Goal: Use online tool/utility: Utilize a website feature to perform a specific function

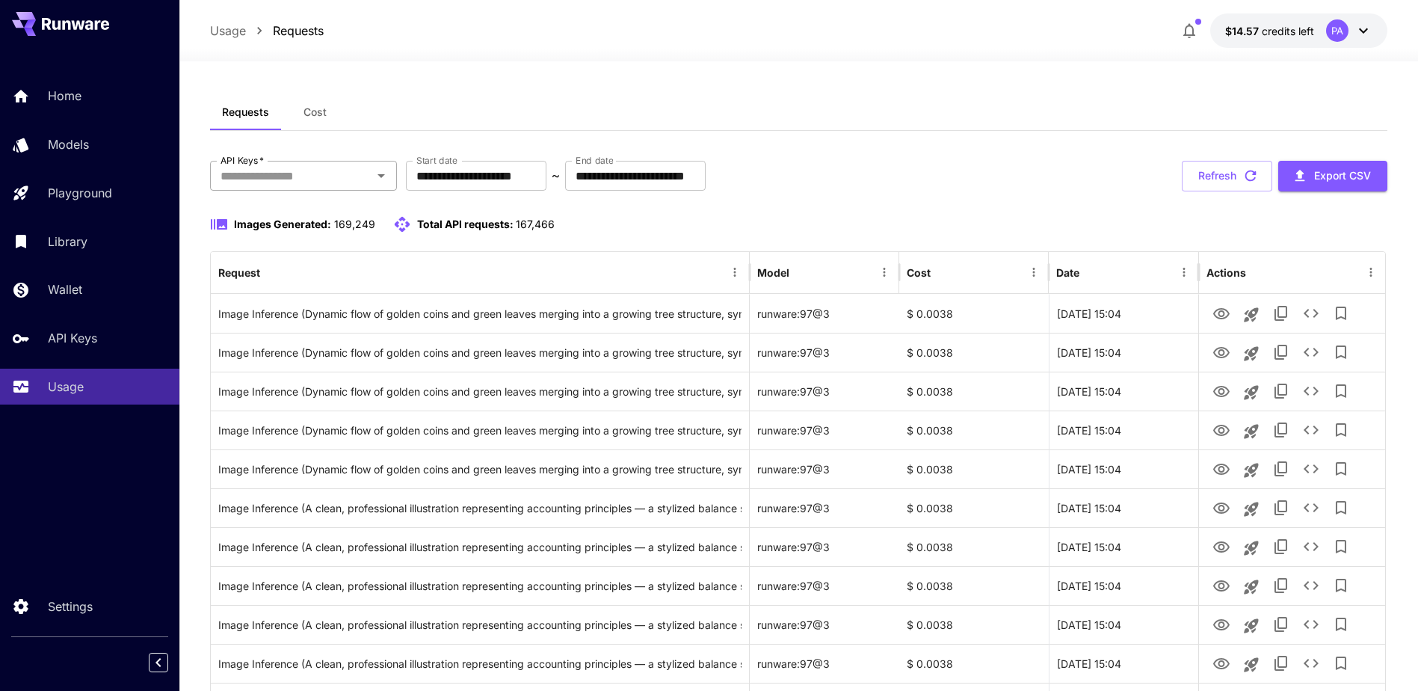
click at [342, 173] on input "API Keys   *" at bounding box center [291, 175] width 153 height 21
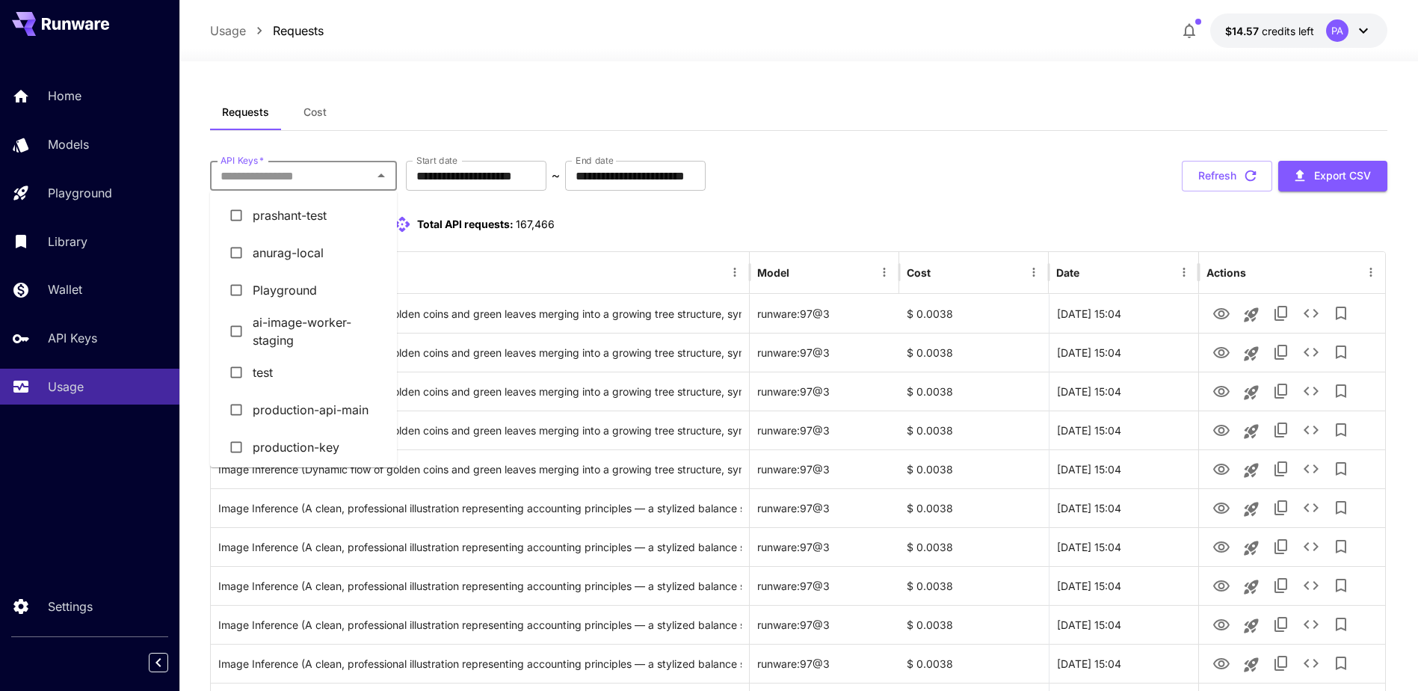
click at [285, 215] on li "prashant-test" at bounding box center [303, 215] width 187 height 37
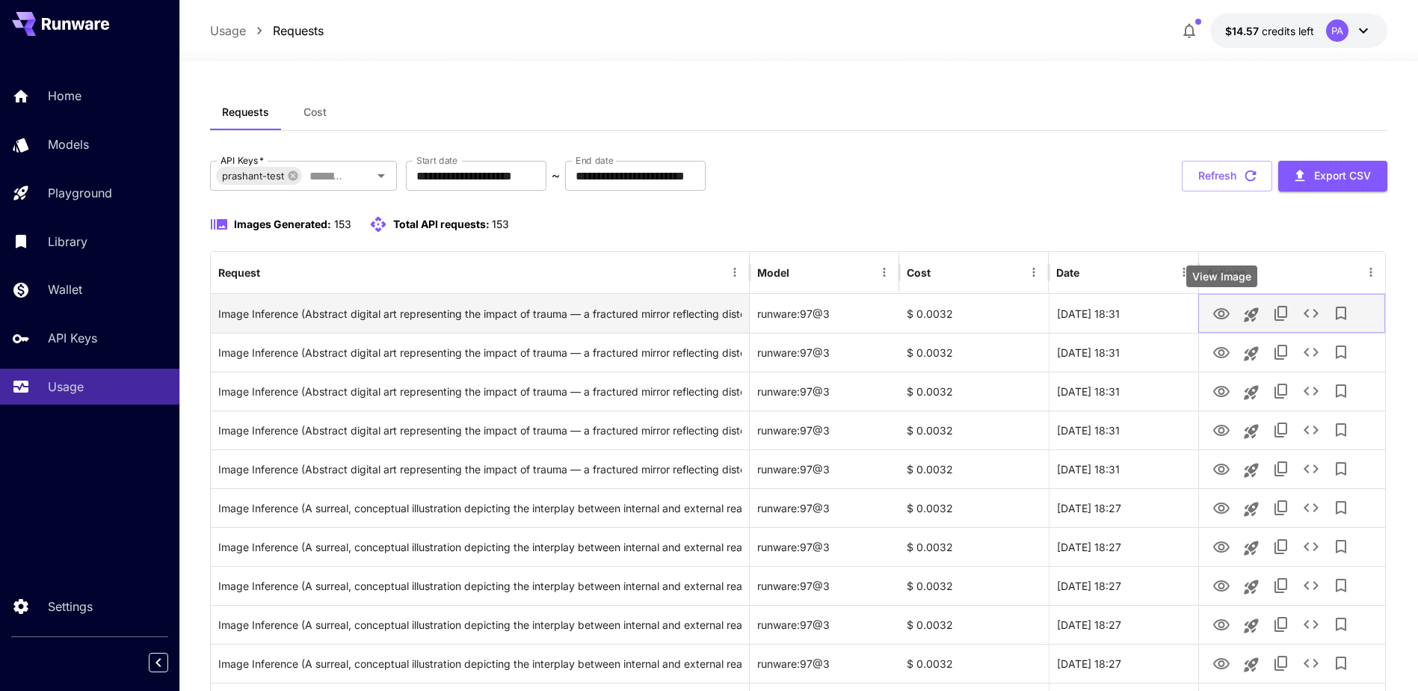
click at [1215, 309] on icon "View Image" at bounding box center [1221, 314] width 18 height 18
drag, startPoint x: 1111, startPoint y: 315, endPoint x: 1168, endPoint y: 312, distance: 56.1
click at [1168, 312] on div "28 Aug, 2025 18:31" at bounding box center [1123, 313] width 149 height 39
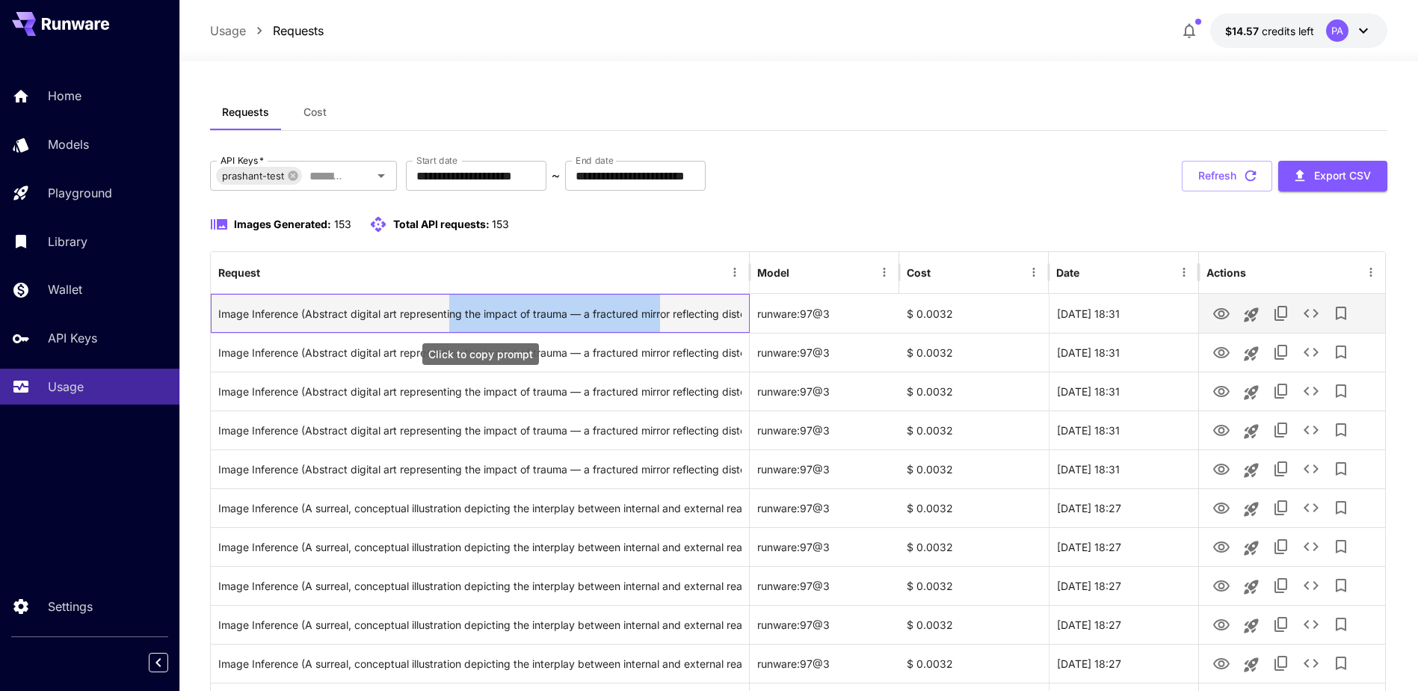
drag, startPoint x: 659, startPoint y: 317, endPoint x: 451, endPoint y: 323, distance: 208.6
click at [451, 323] on div "Image Inference (Abstract digital art representing the impact of trauma — a fra…" at bounding box center [479, 313] width 523 height 38
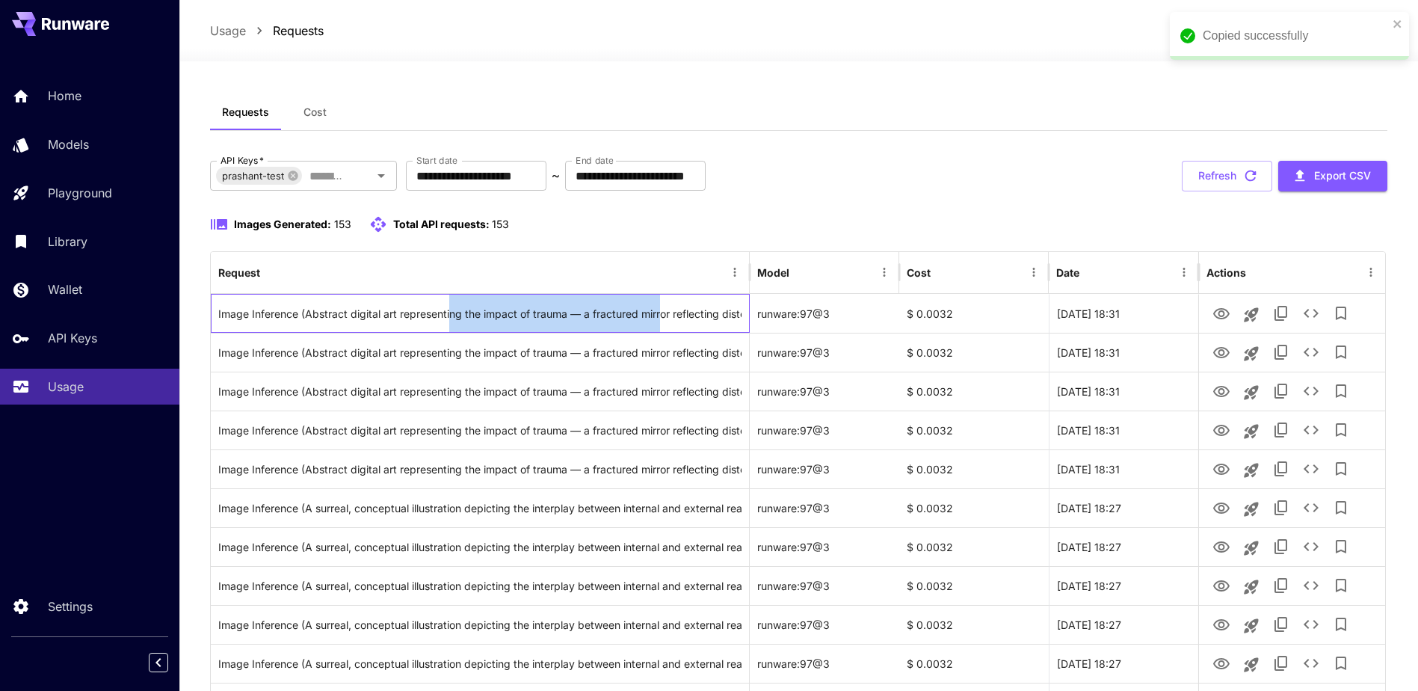
click at [751, 254] on div at bounding box center [749, 272] width 7 height 42
click at [834, 232] on div "Images Generated: 153 Total API requests: 153" at bounding box center [798, 224] width 1176 height 18
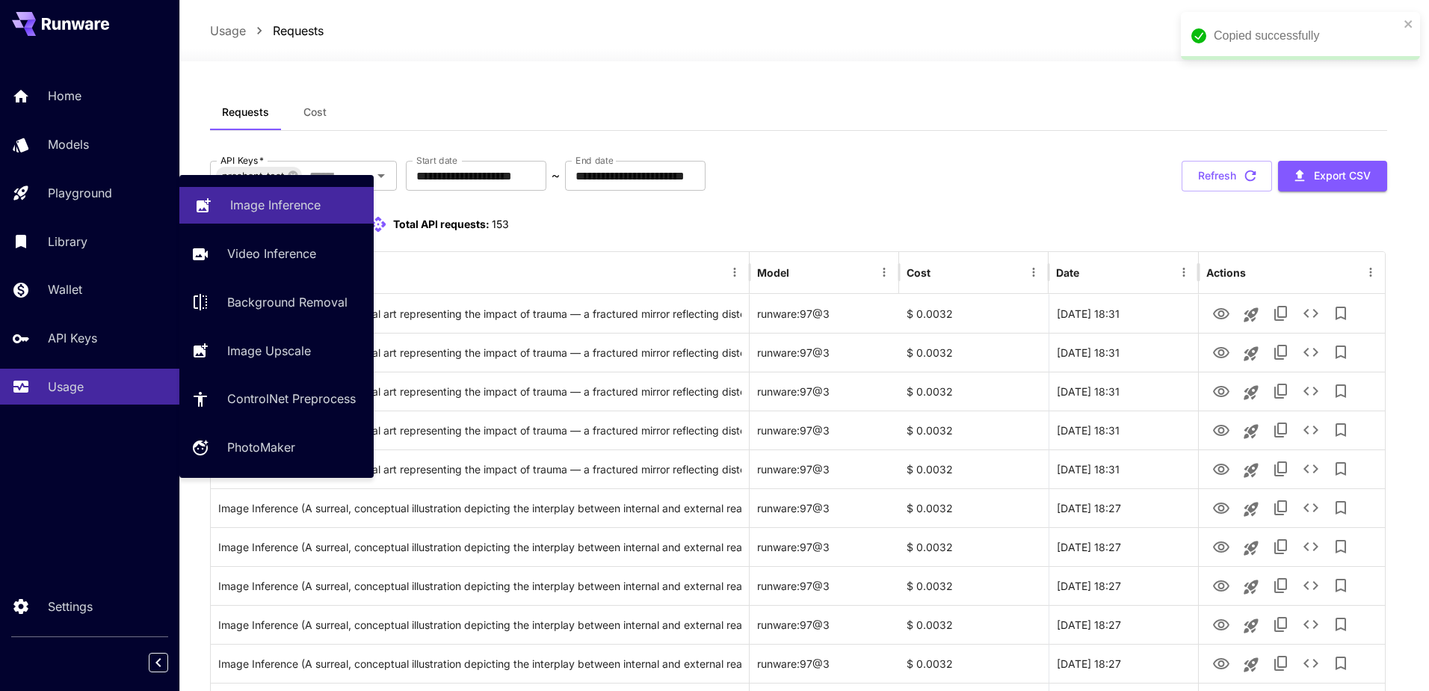
click at [207, 199] on icon at bounding box center [204, 201] width 14 height 14
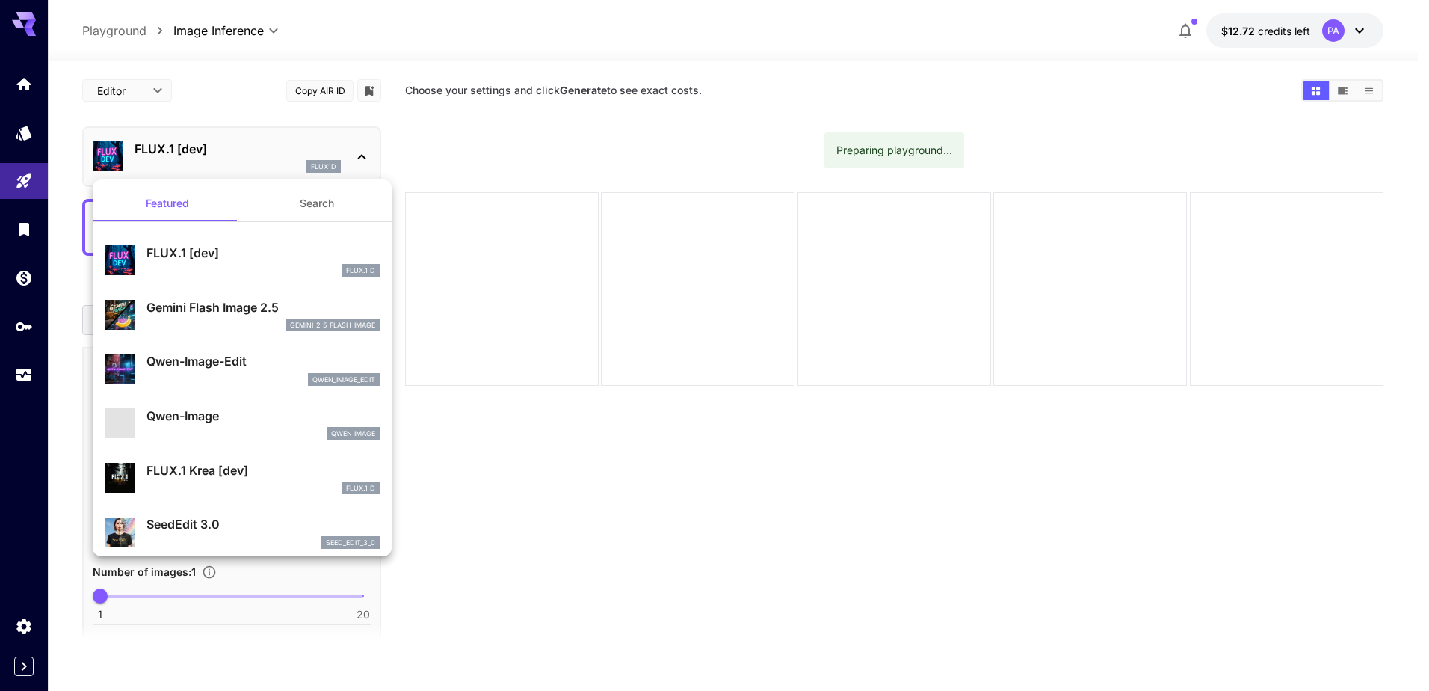
click at [256, 331] on div "gemini_2_5_flash_image" at bounding box center [262, 324] width 233 height 13
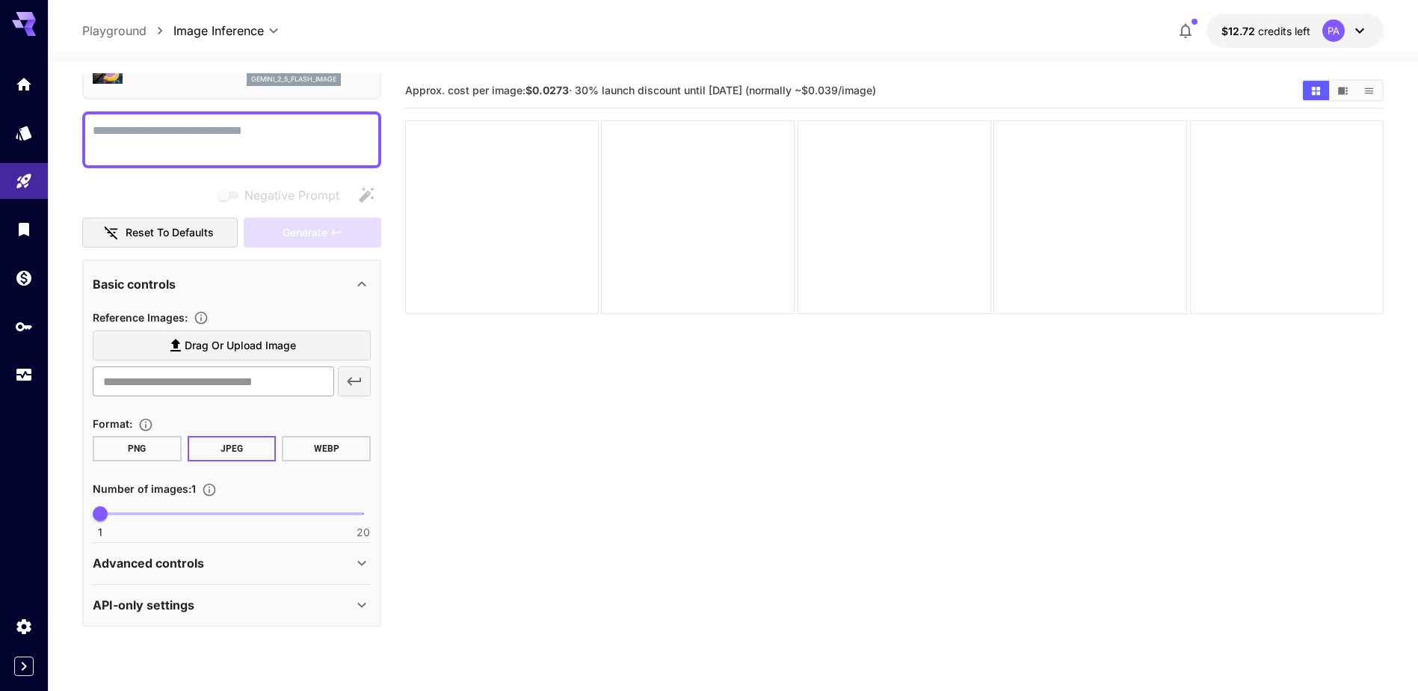
scroll to position [91, 0]
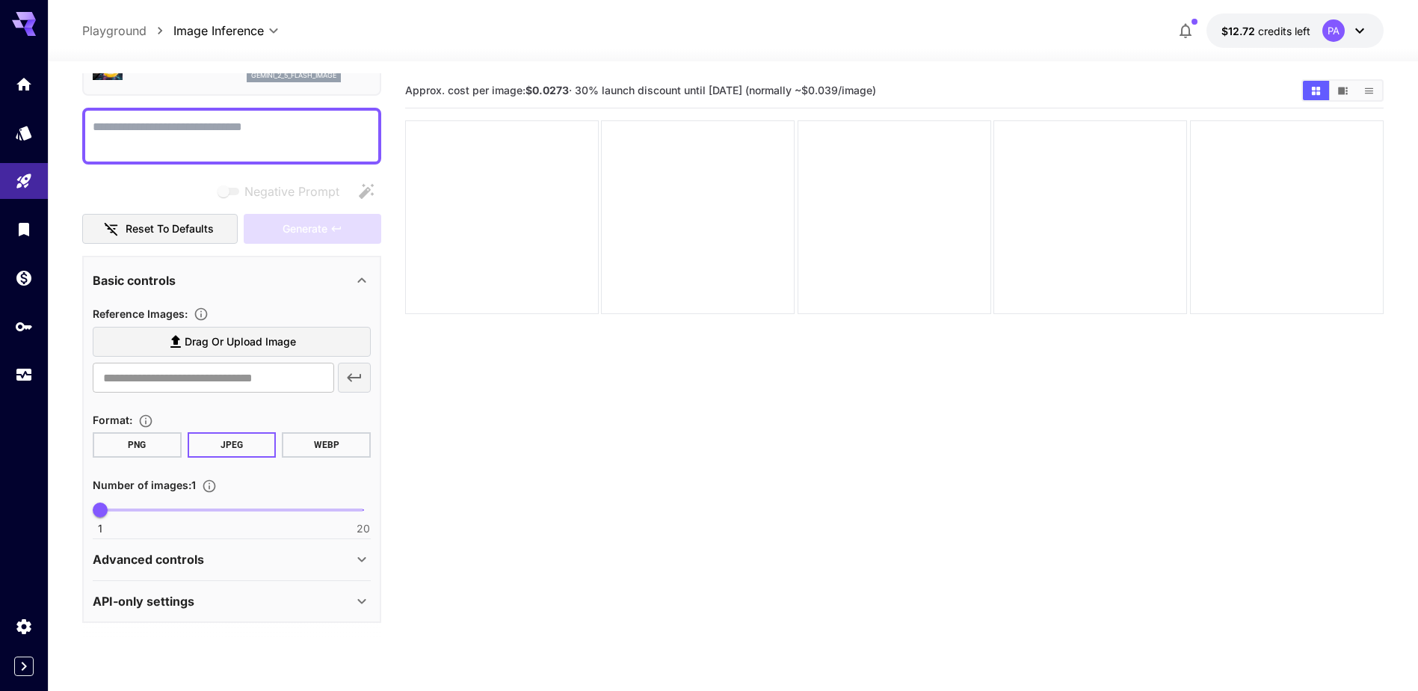
click at [163, 549] on div "Advanced controls" at bounding box center [232, 559] width 278 height 36
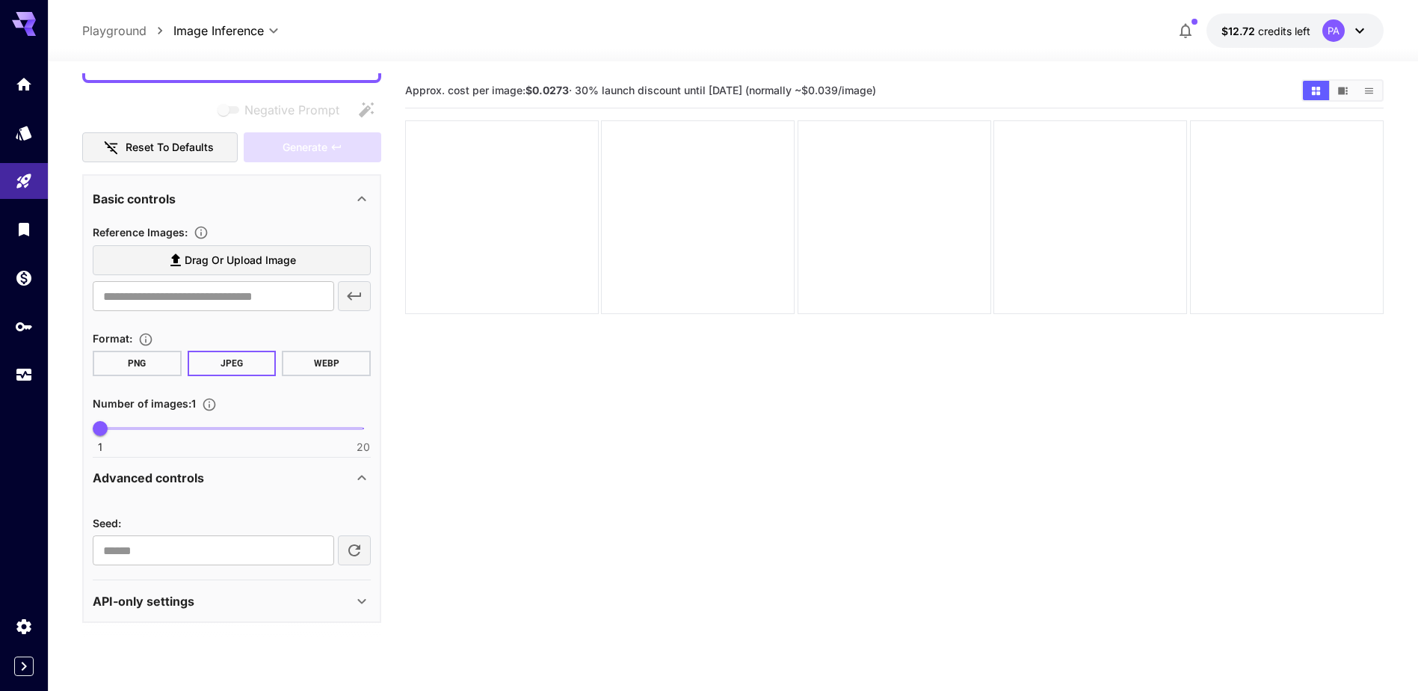
click at [182, 590] on div "API-only settings" at bounding box center [232, 601] width 278 height 36
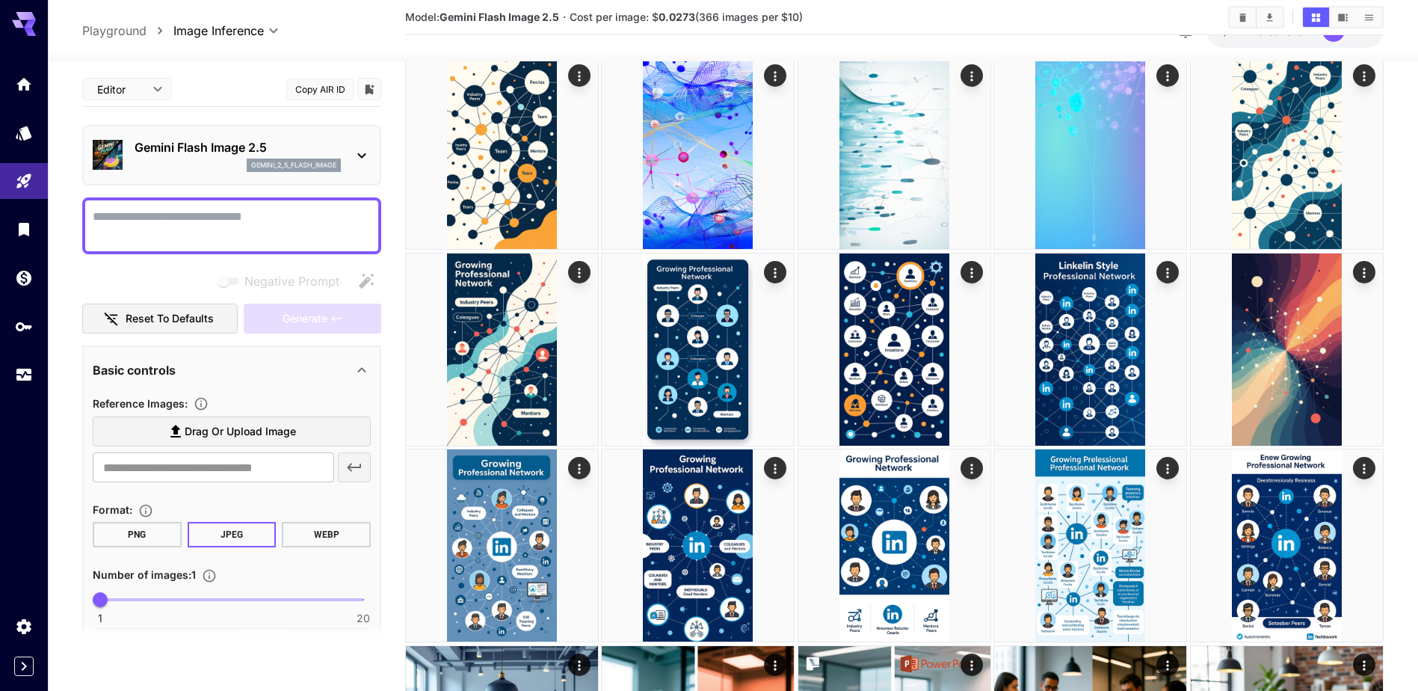
scroll to position [1196, 0]
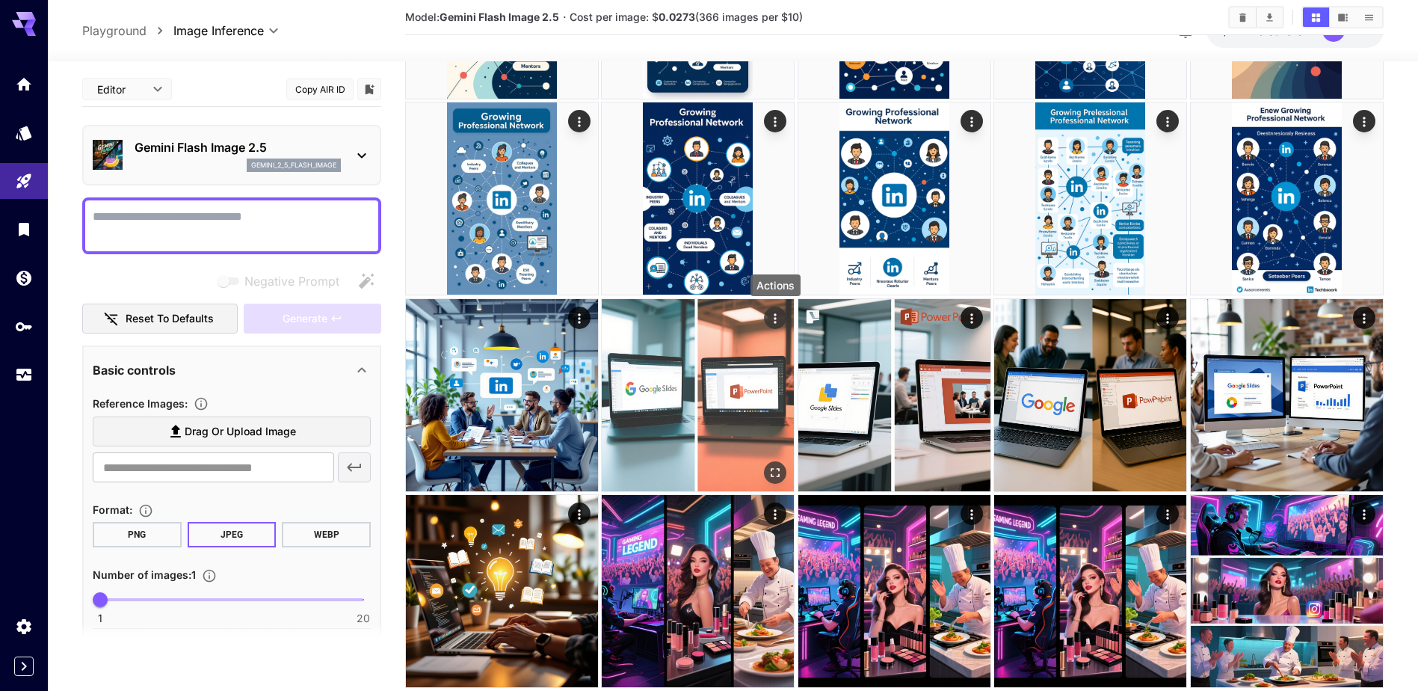
click at [774, 315] on icon "Actions" at bounding box center [775, 317] width 15 height 15
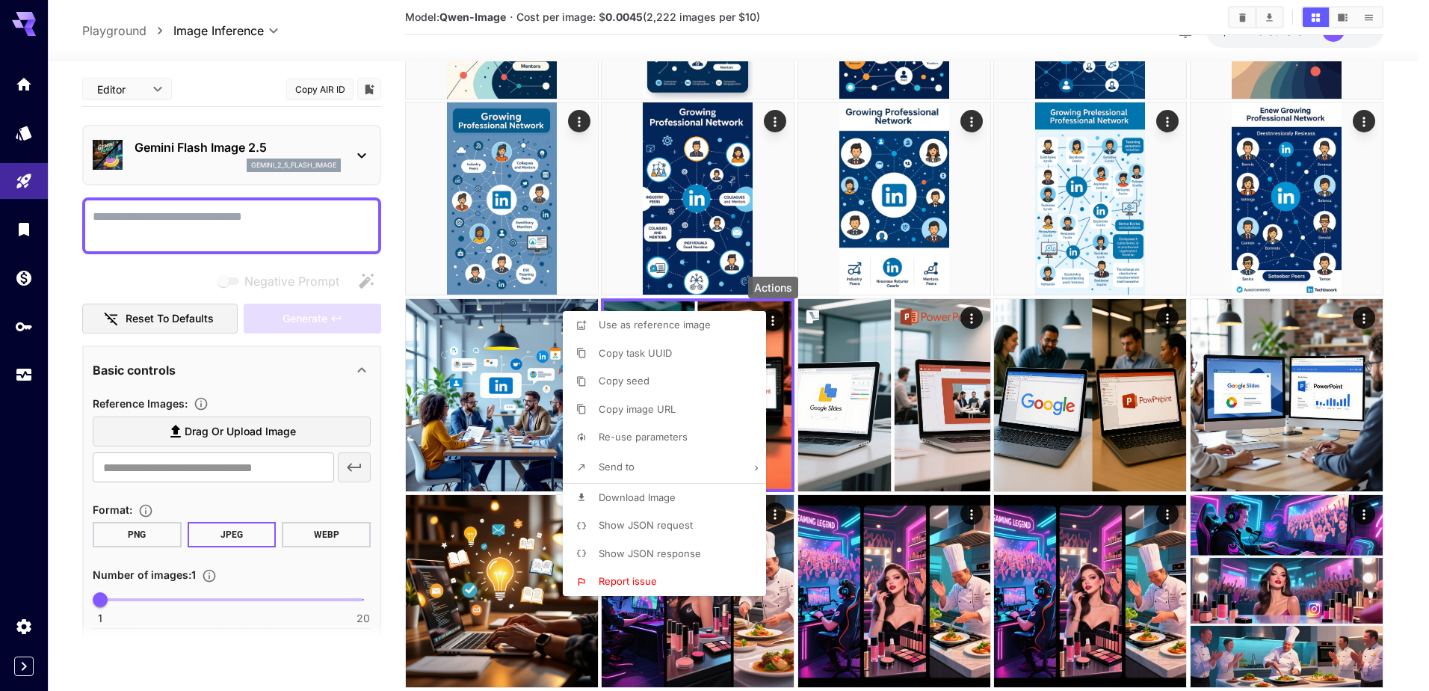
click at [674, 432] on span "Re-use parameters" at bounding box center [643, 437] width 89 height 12
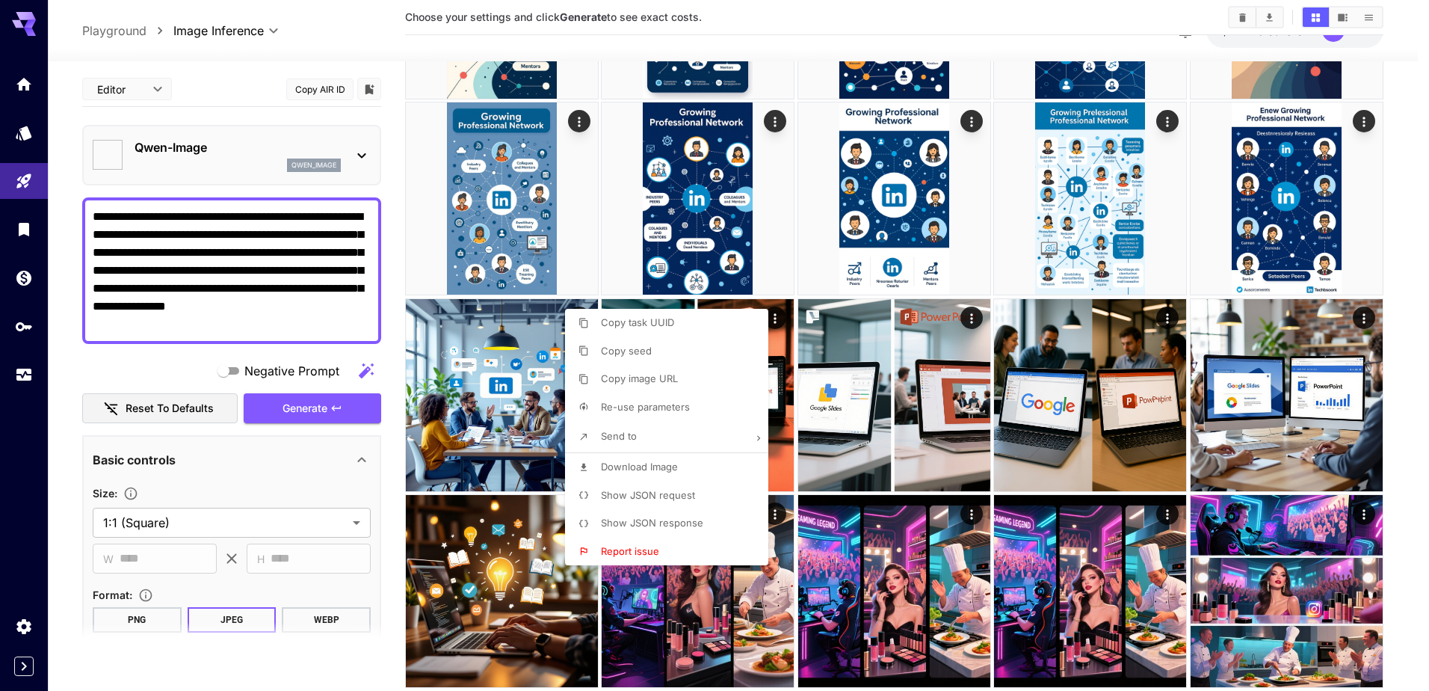
type input "*****"
click at [324, 160] on div at bounding box center [714, 345] width 1429 height 691
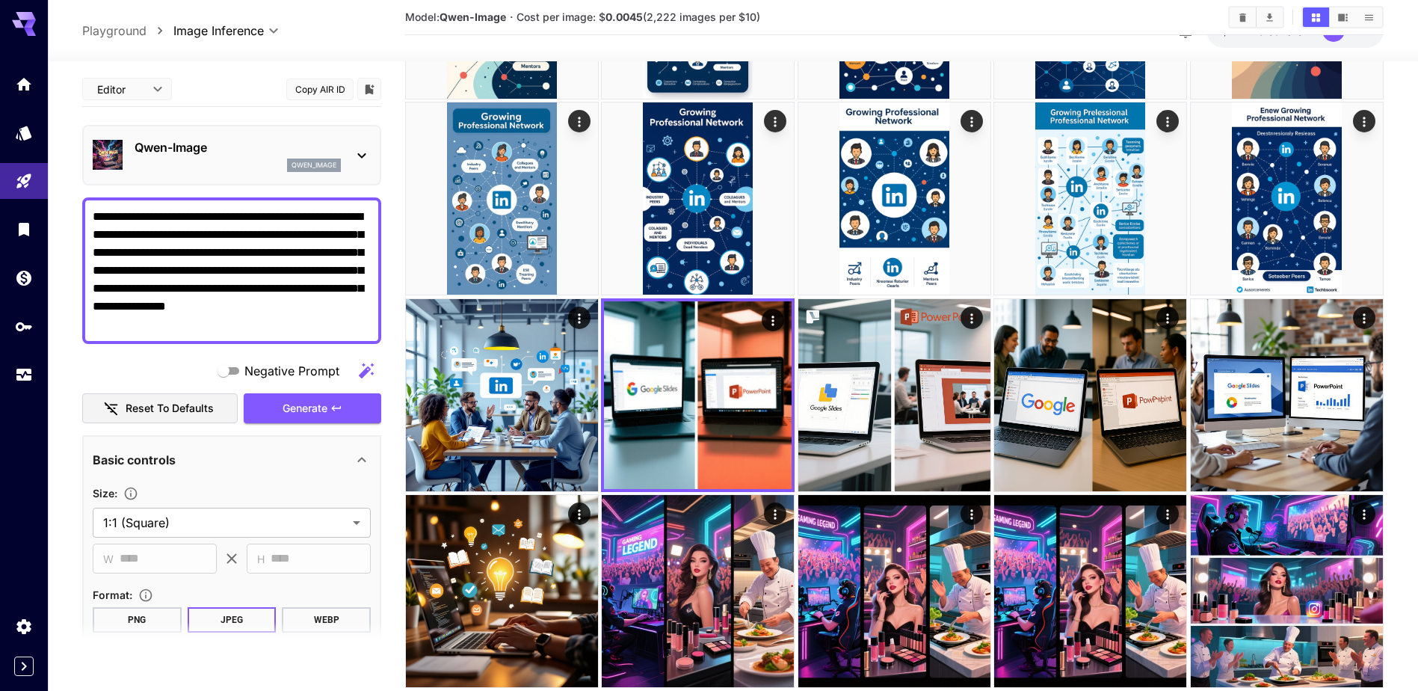
click at [364, 147] on icon at bounding box center [362, 155] width 18 height 18
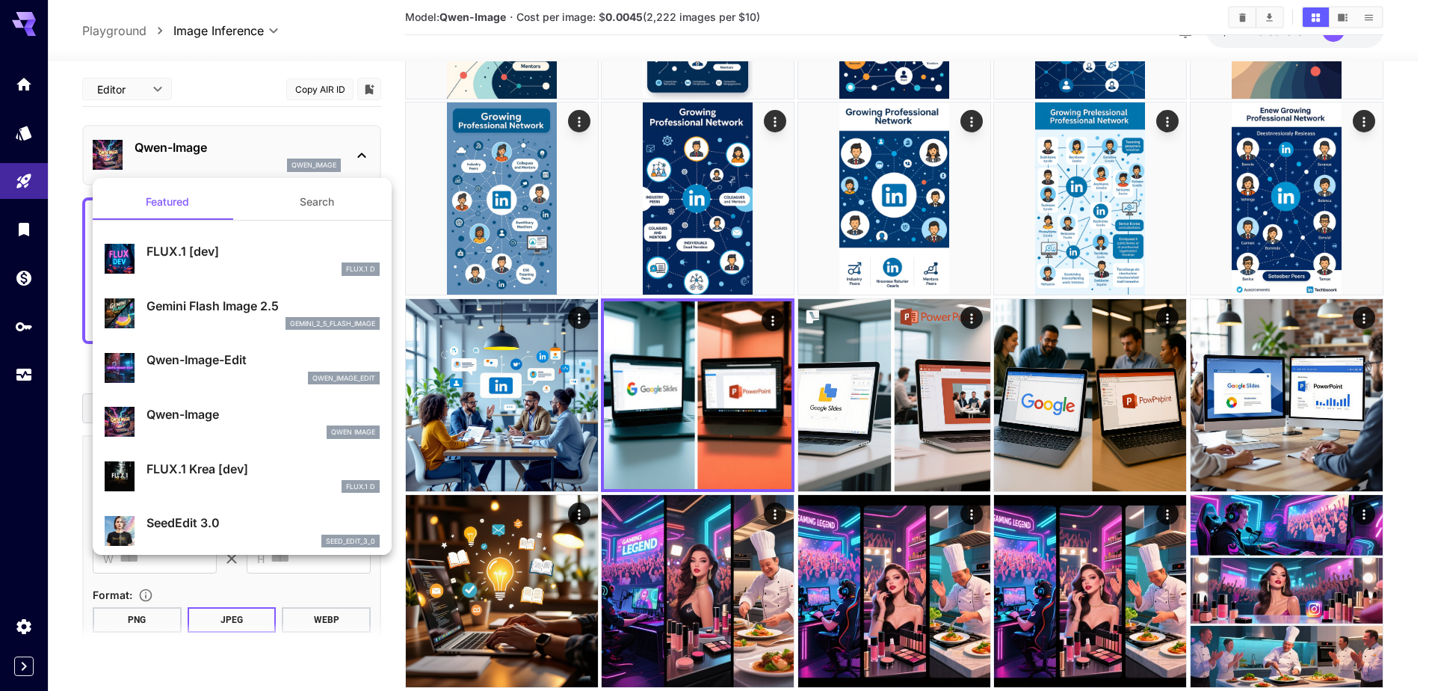
click at [185, 297] on p "Gemini Flash Image 2.5" at bounding box center [262, 306] width 233 height 18
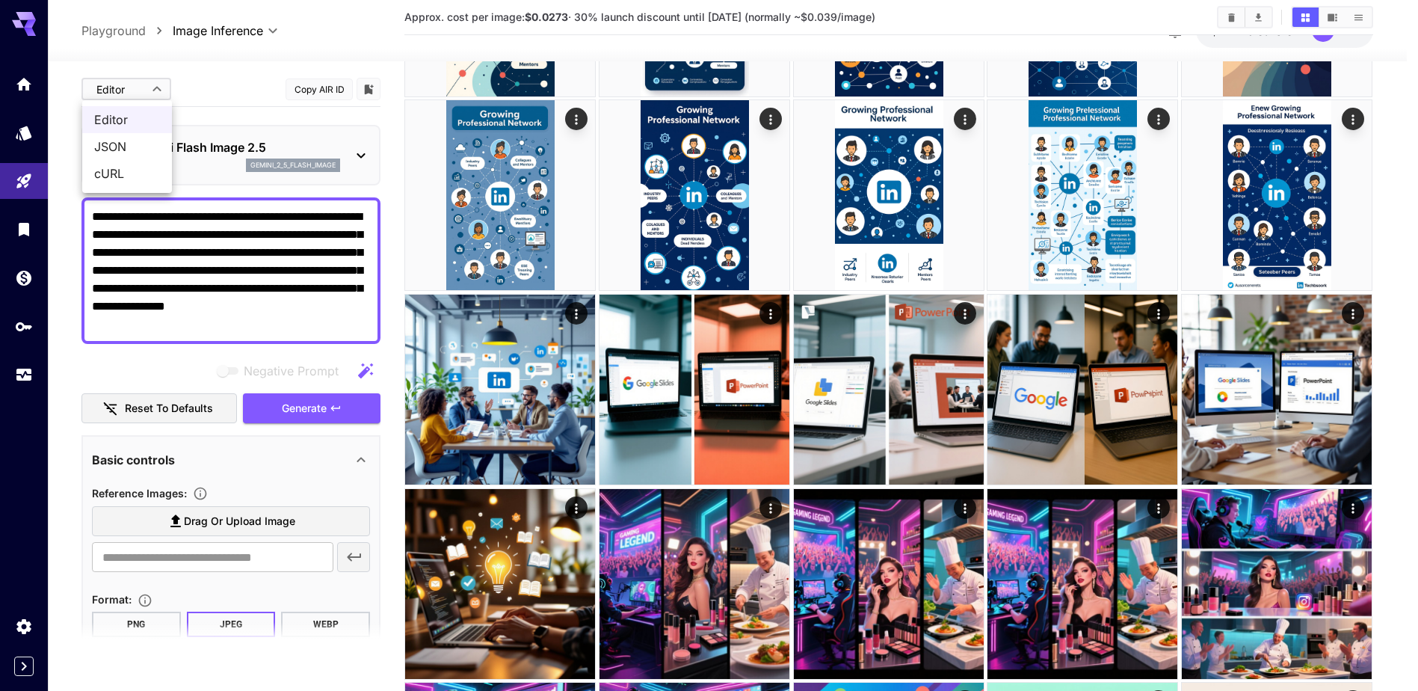
click at [118, 96] on body "**********" at bounding box center [709, 637] width 1418 height 3667
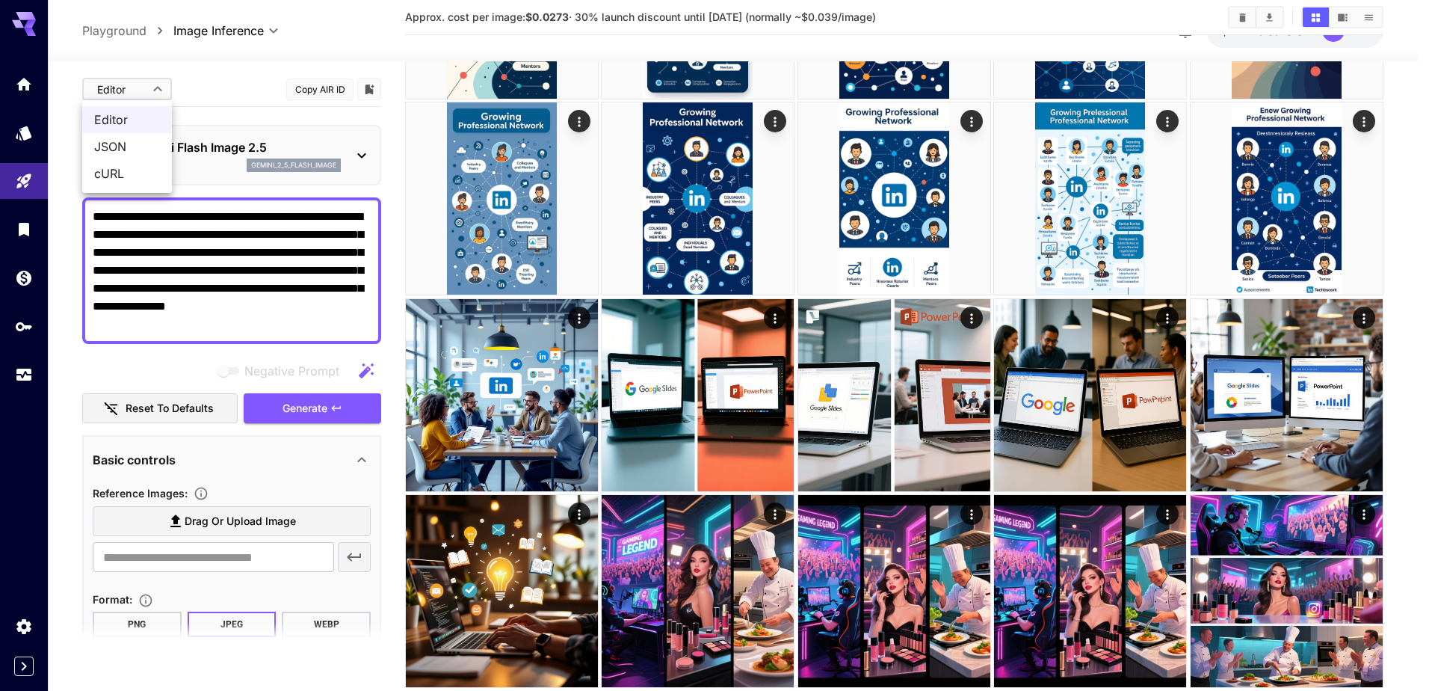
click at [128, 146] on span "JSON" at bounding box center [127, 147] width 66 height 18
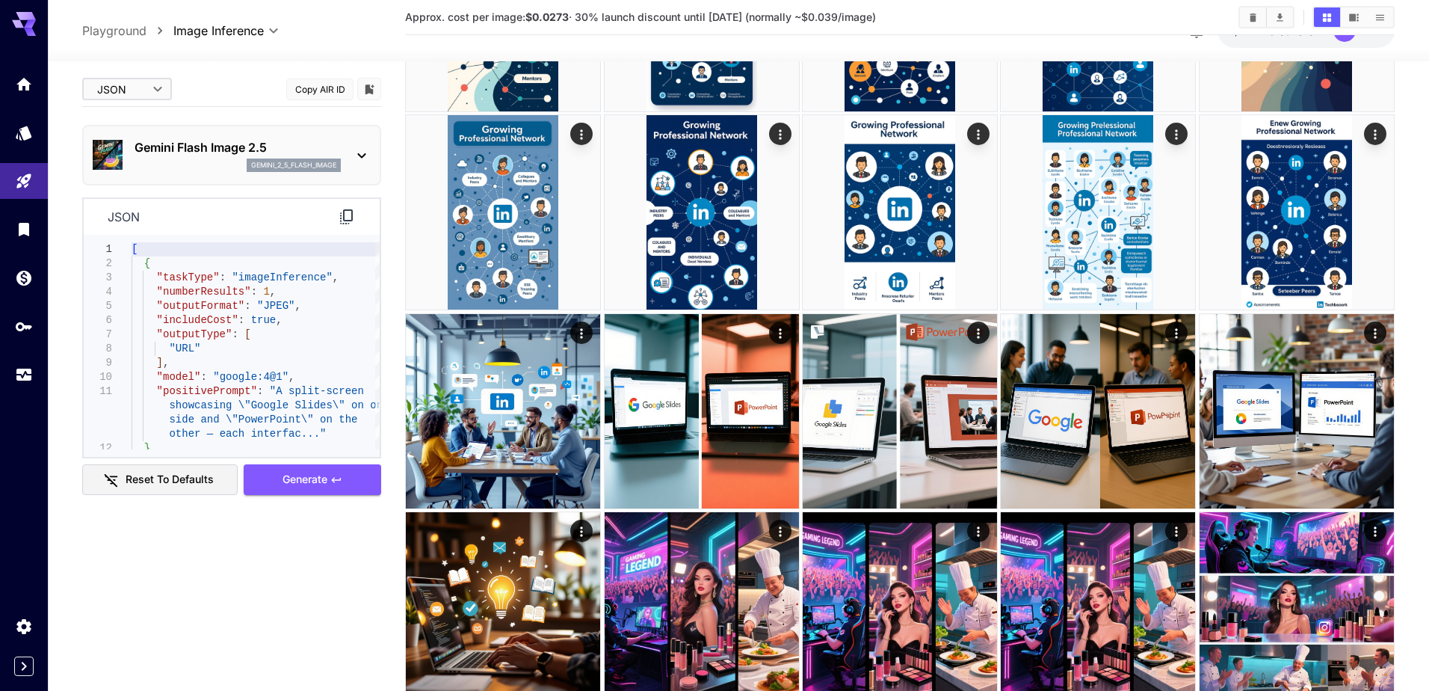
click at [145, 92] on body "**********" at bounding box center [714, 670] width 1429 height 3733
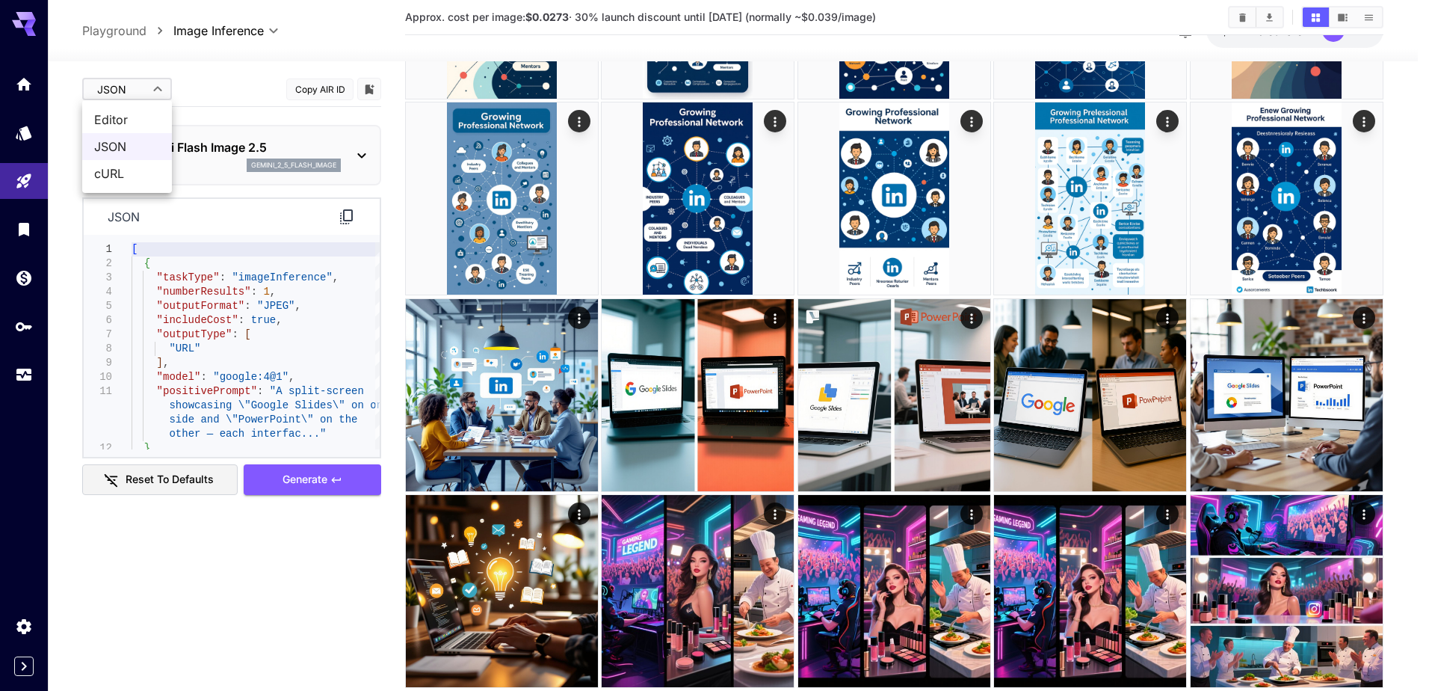
click at [137, 126] on span "Editor" at bounding box center [127, 120] width 66 height 18
type input "****"
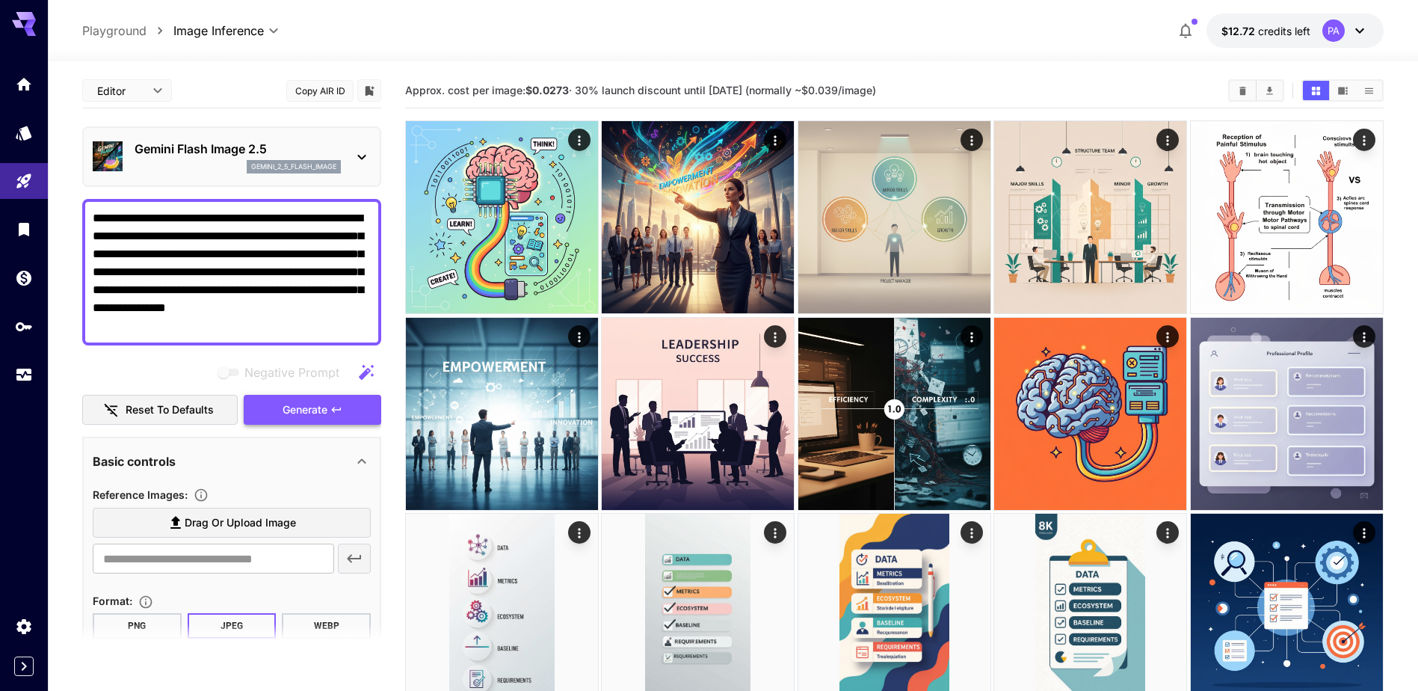
click at [315, 425] on button "Generate" at bounding box center [313, 410] width 138 height 31
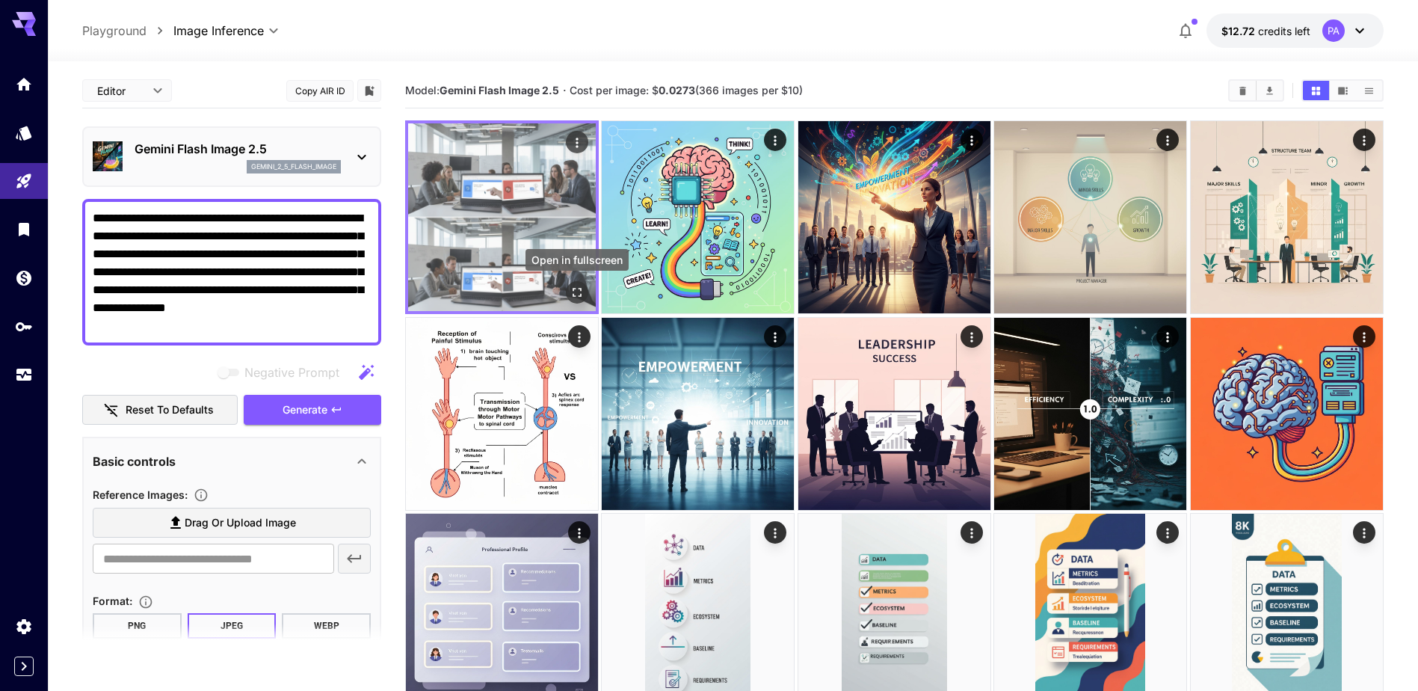
click at [576, 297] on icon "Open in fullscreen" at bounding box center [577, 292] width 9 height 9
click at [576, 147] on icon "Actions" at bounding box center [577, 142] width 15 height 15
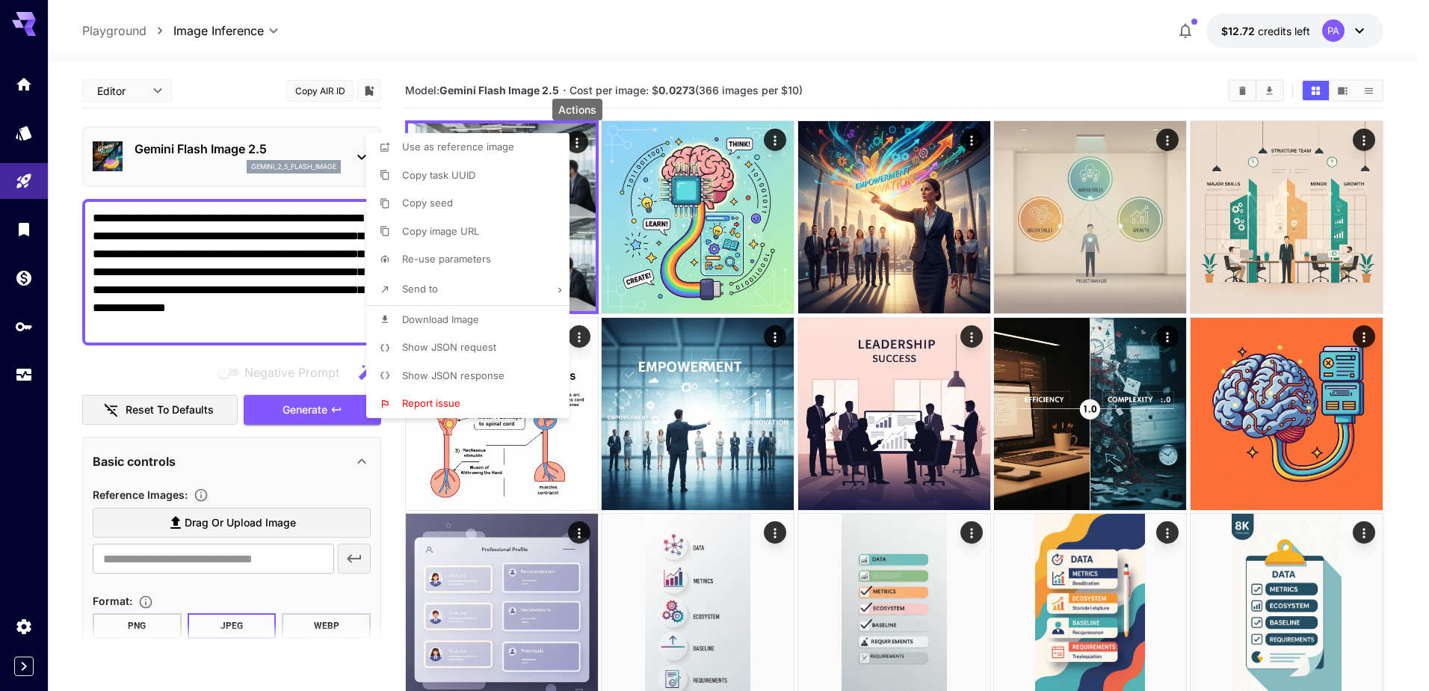
click at [511, 374] on li "Show JSON response" at bounding box center [472, 376] width 212 height 28
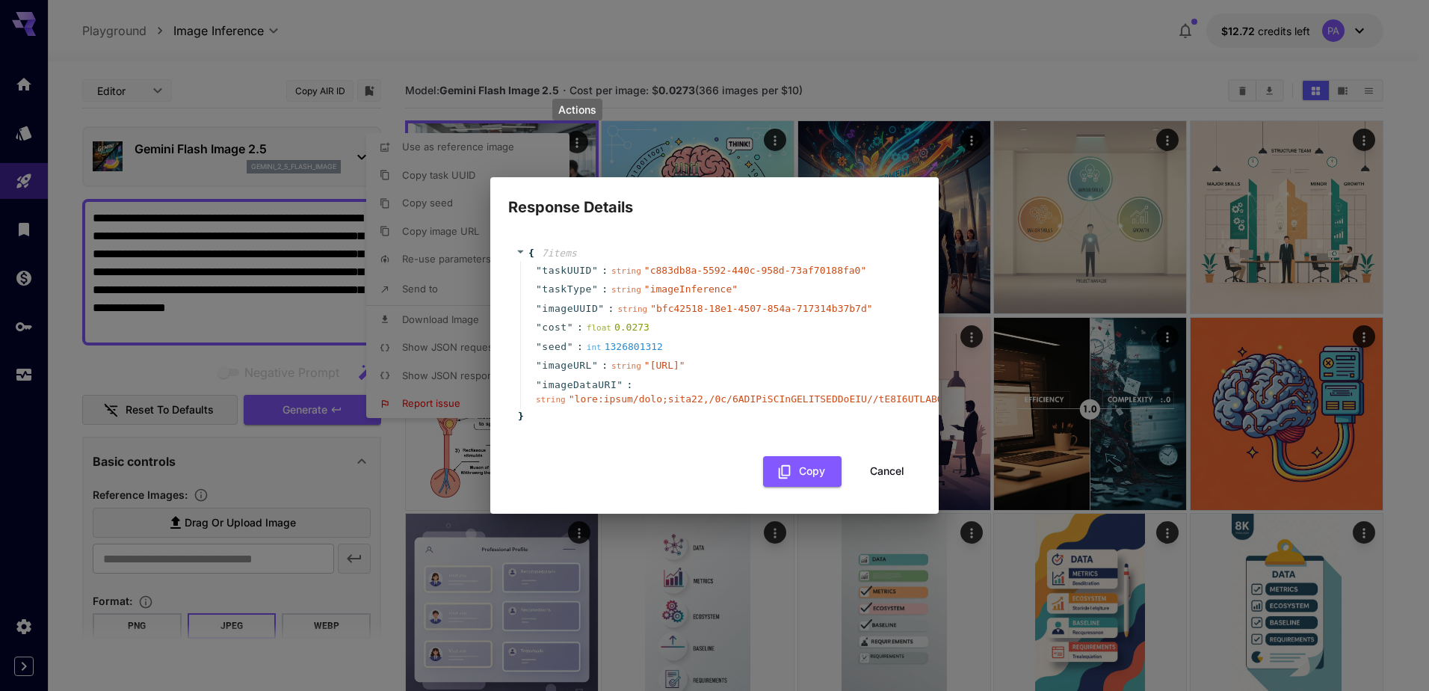
click at [430, 287] on div "Response Details { 7 item s " taskUUID " : string " c883db8a-5592-440c-958d-73a…" at bounding box center [714, 345] width 1429 height 691
click at [888, 471] on button "Cancel" at bounding box center [887, 471] width 67 height 31
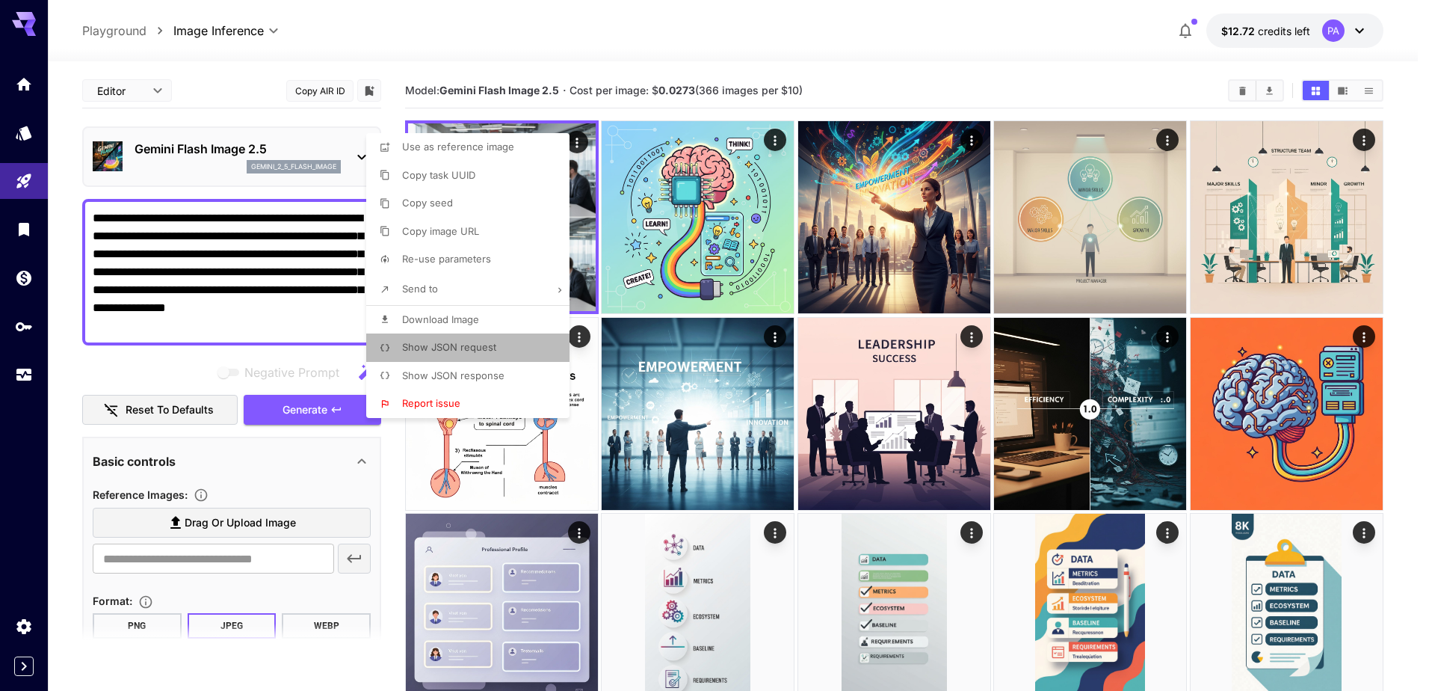
click at [516, 357] on li "Show JSON request" at bounding box center [472, 347] width 212 height 28
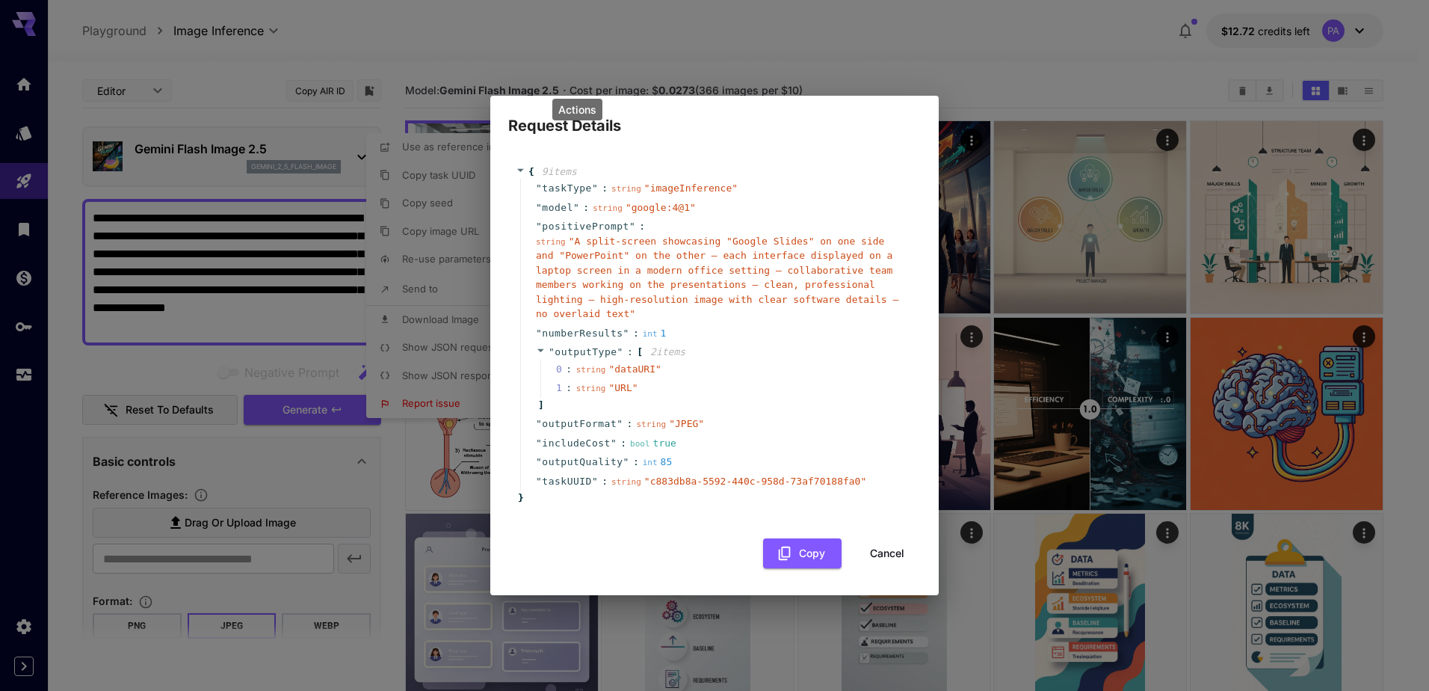
click at [898, 543] on button "Cancel" at bounding box center [887, 553] width 67 height 31
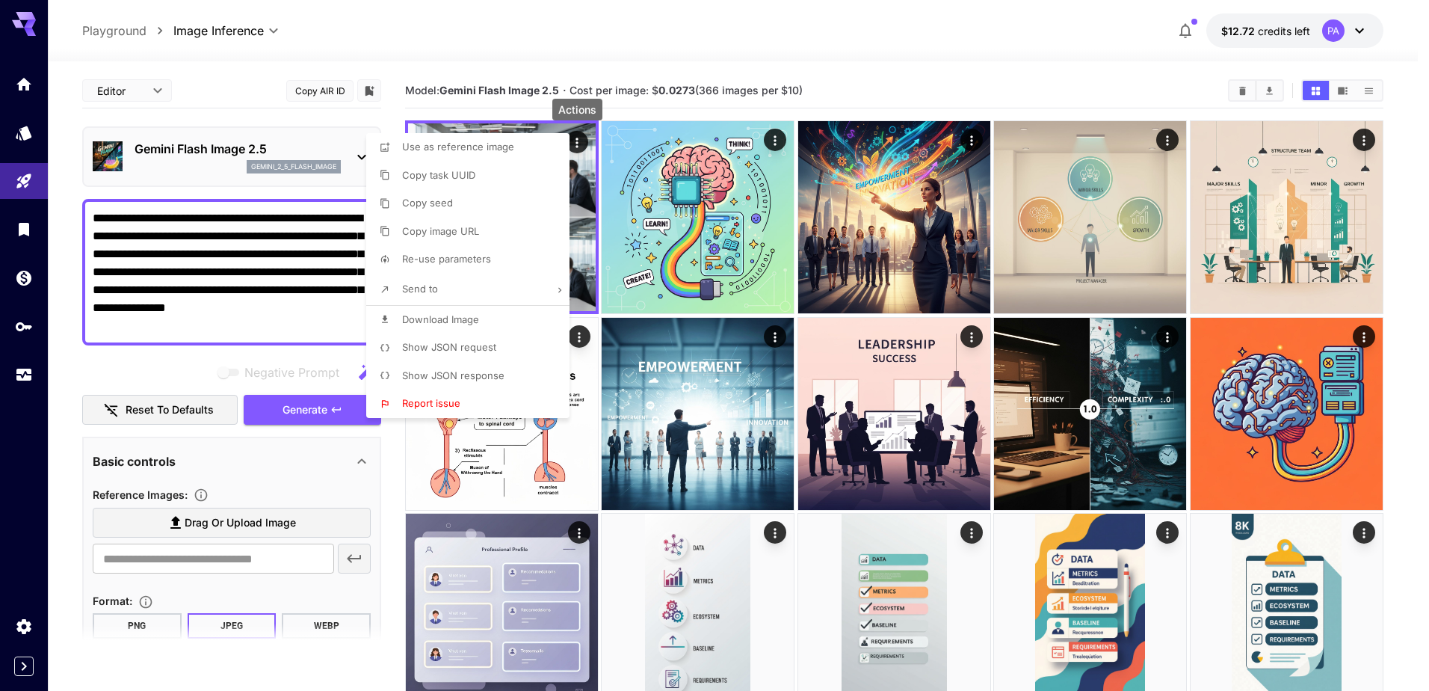
click at [977, 537] on div at bounding box center [714, 345] width 1429 height 691
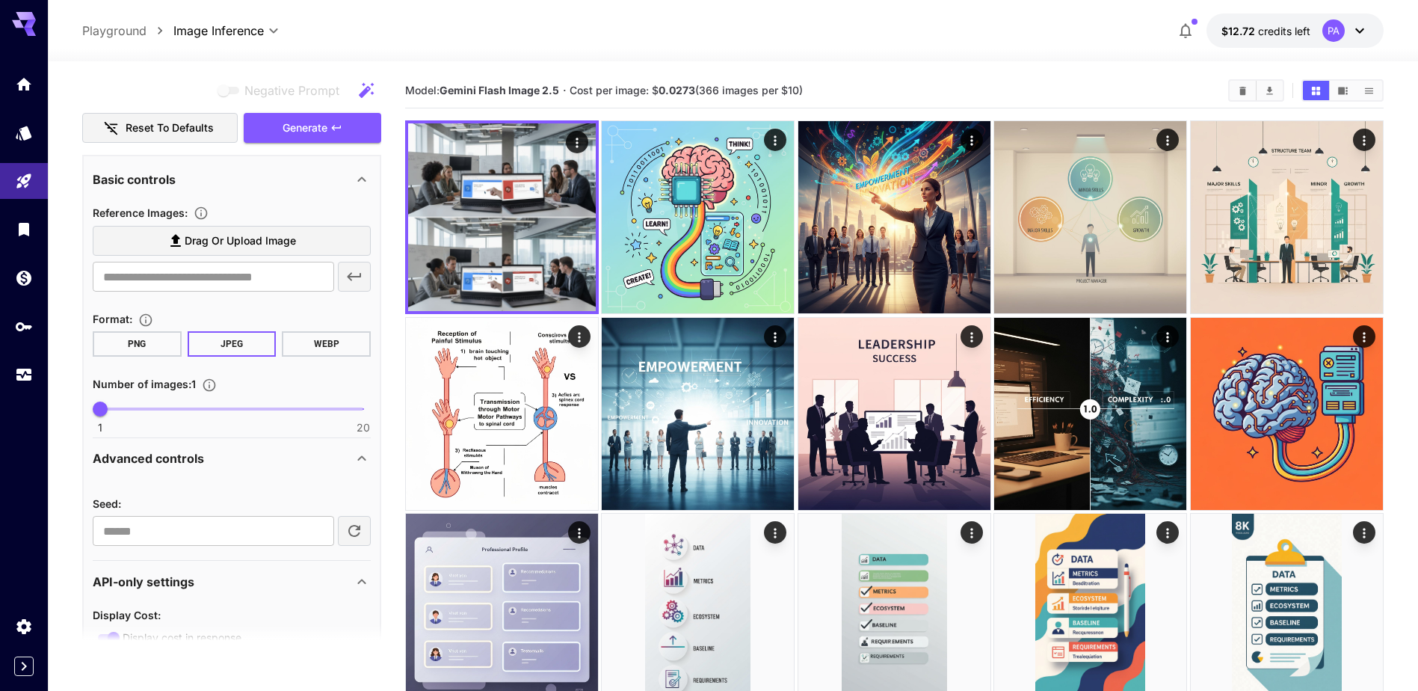
scroll to position [299, 0]
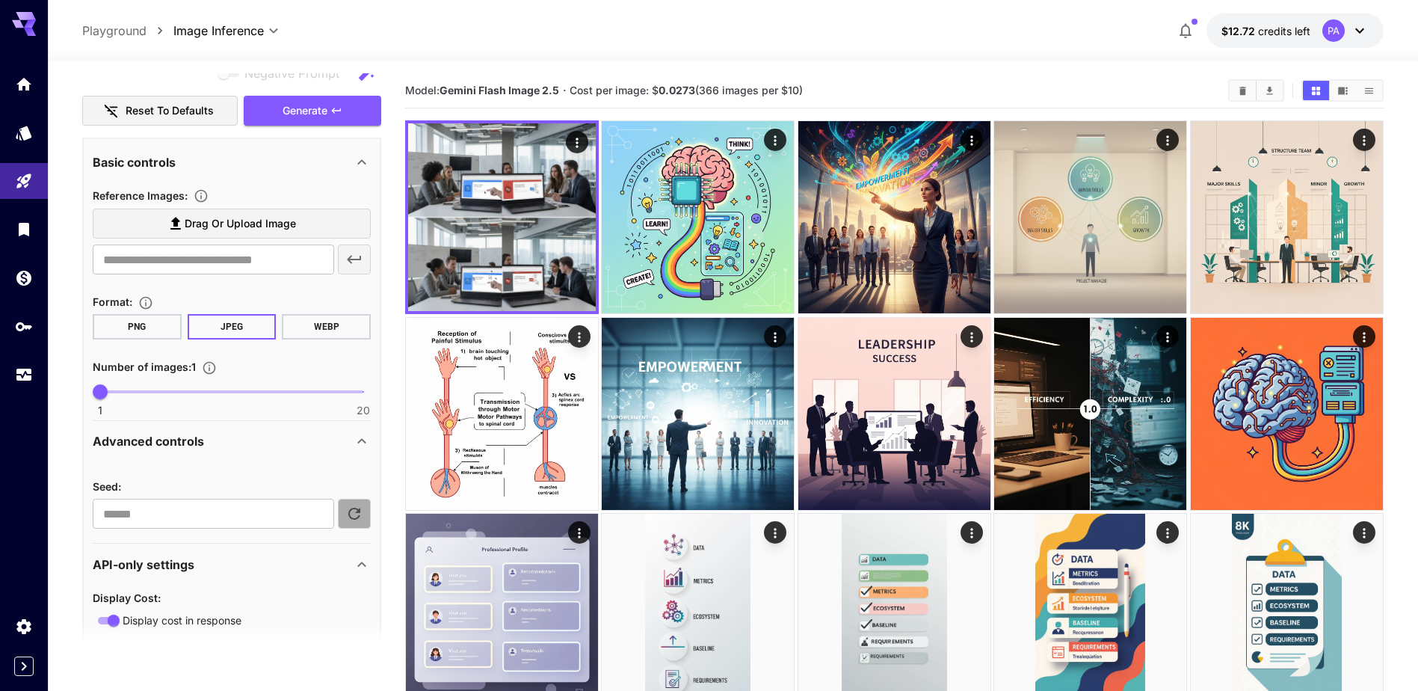
click at [354, 511] on icon "button" at bounding box center [354, 514] width 18 height 18
click at [355, 511] on icon "button" at bounding box center [354, 514] width 18 height 18
type input "**********"
click at [339, 102] on button "Generate" at bounding box center [313, 111] width 138 height 31
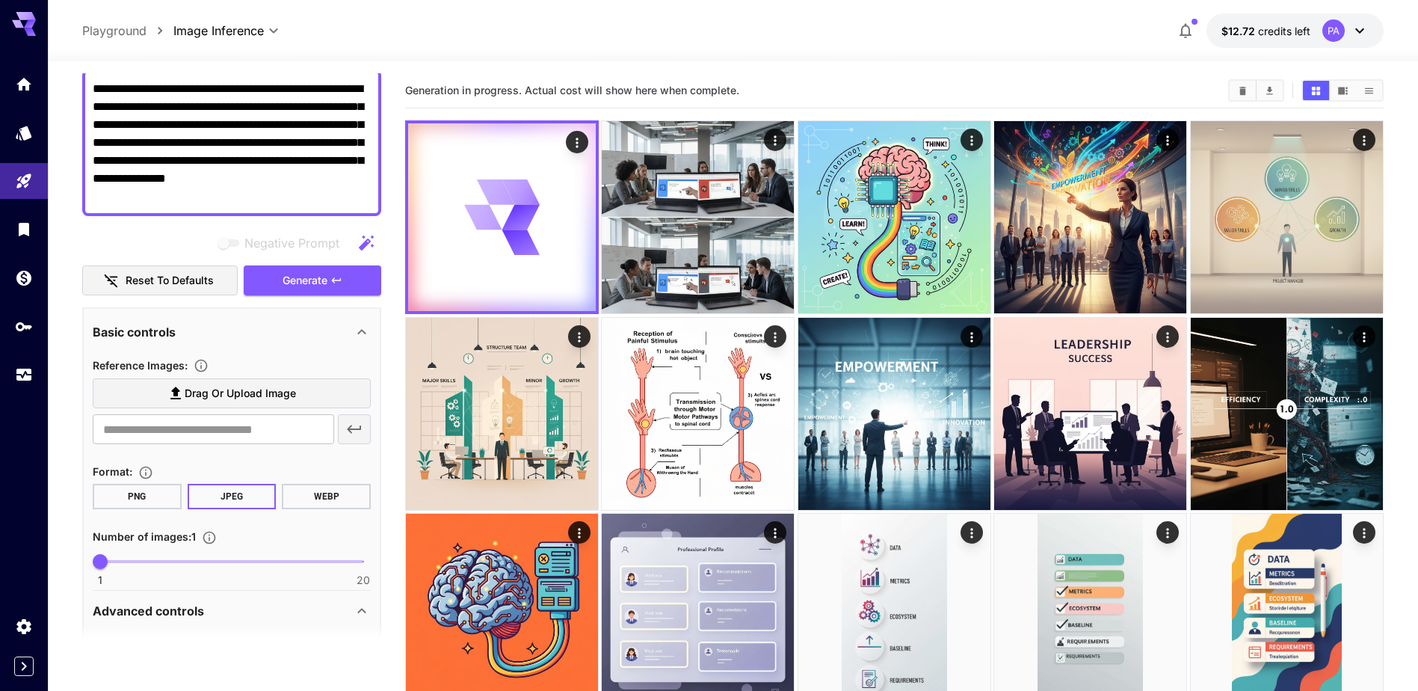
scroll to position [149, 0]
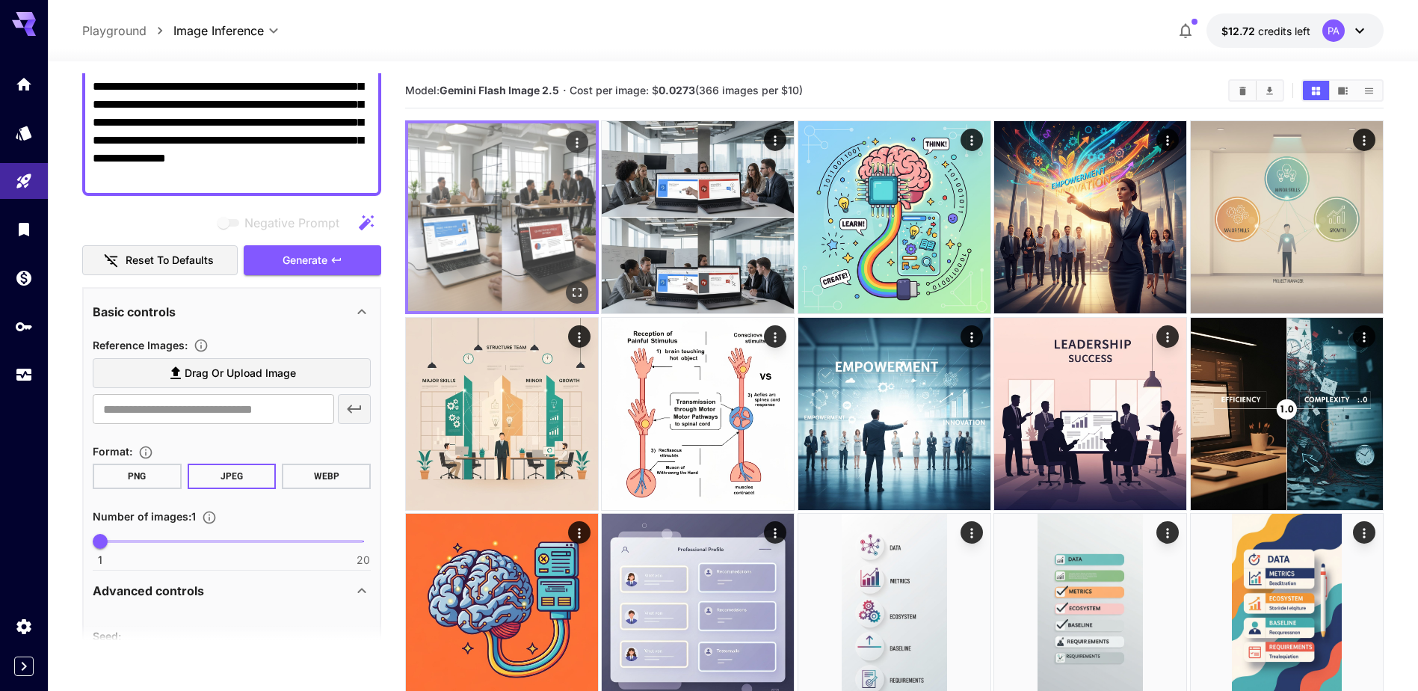
click at [575, 142] on icon "Actions" at bounding box center [577, 142] width 15 height 15
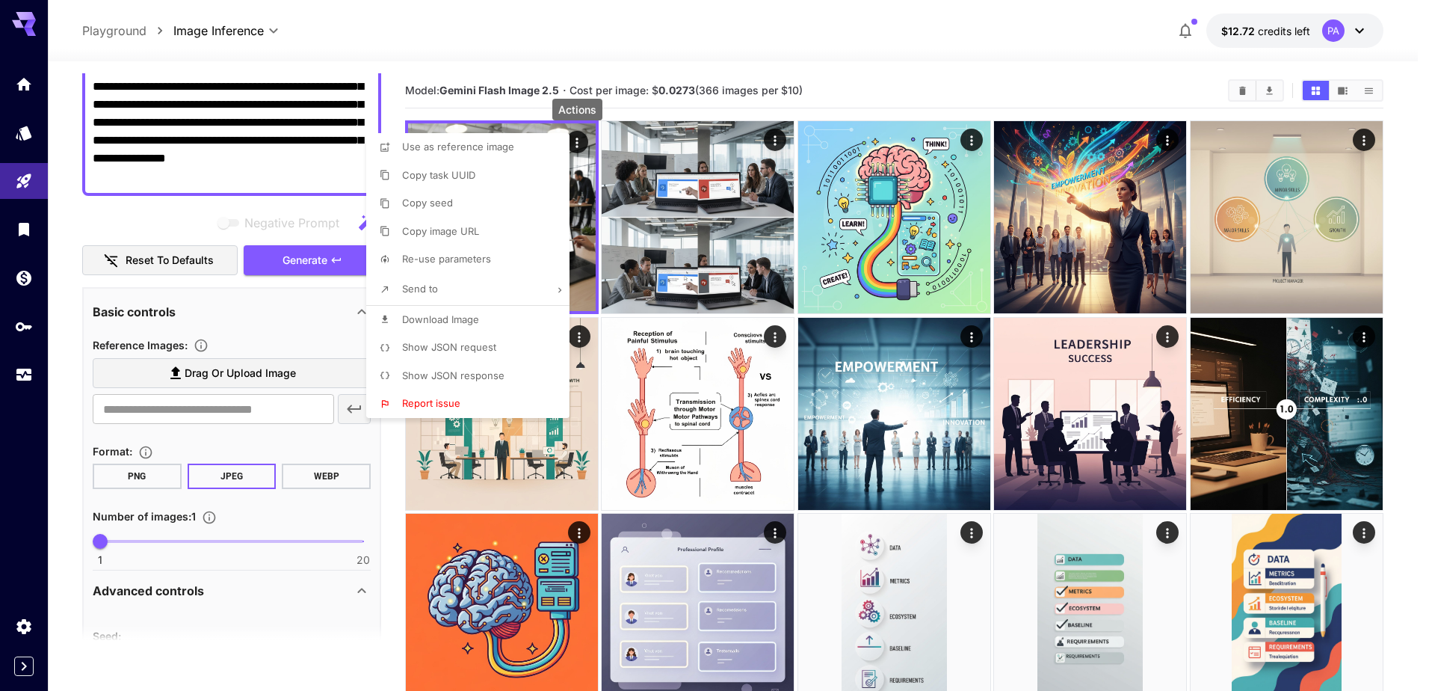
click at [579, 286] on div at bounding box center [714, 345] width 1429 height 691
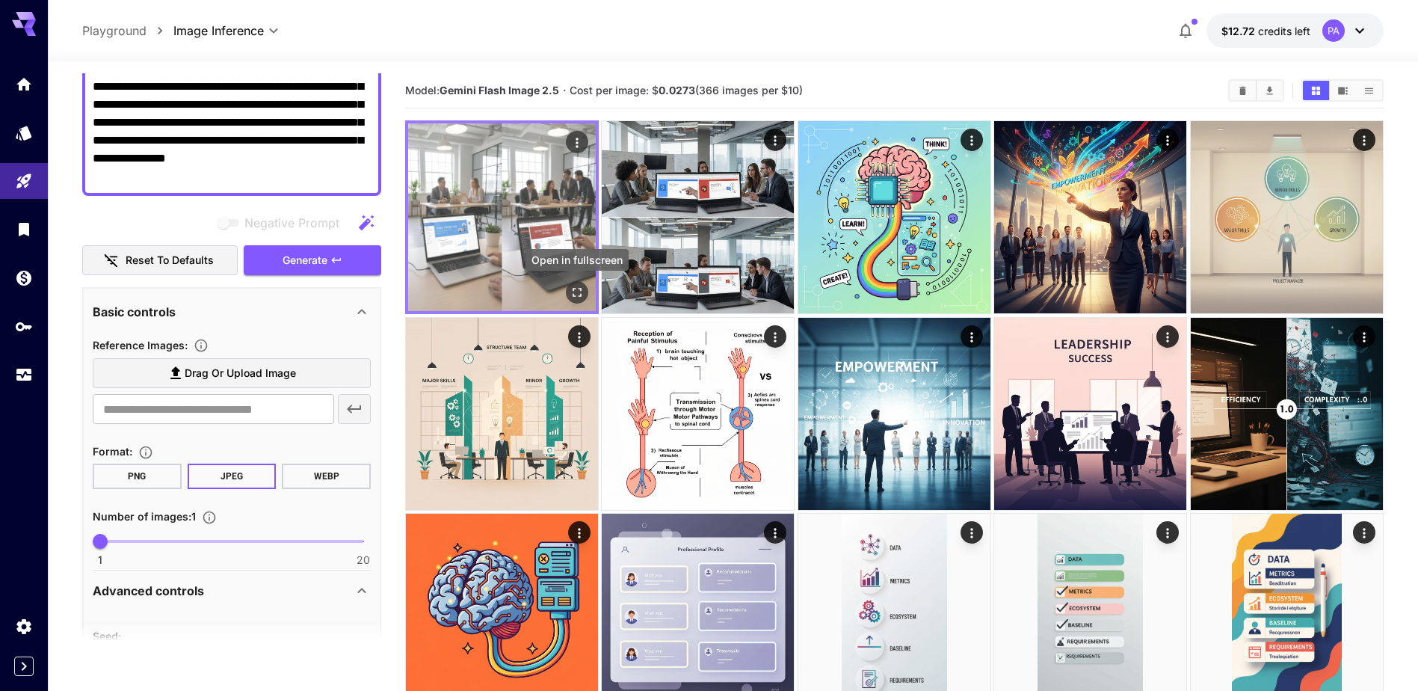
click at [571, 292] on icon "Open in fullscreen" at bounding box center [577, 292] width 15 height 15
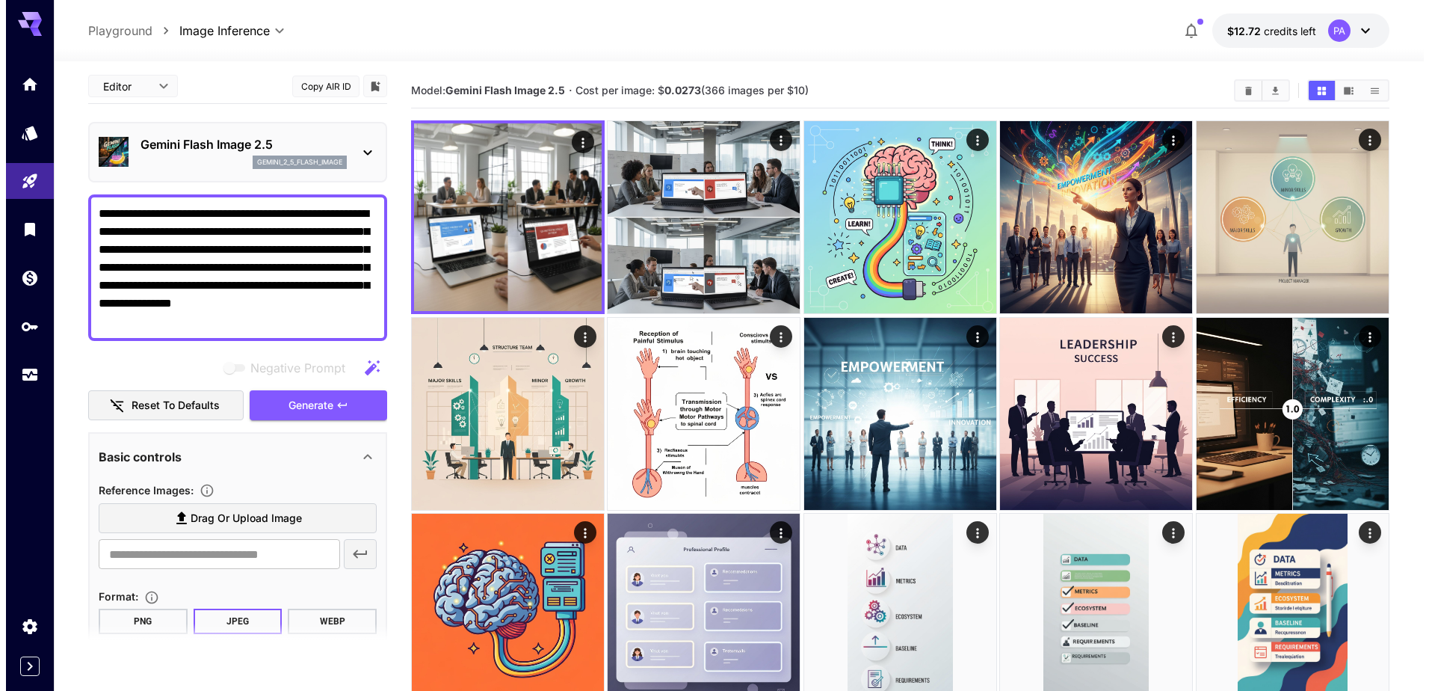
scroll to position [0, 0]
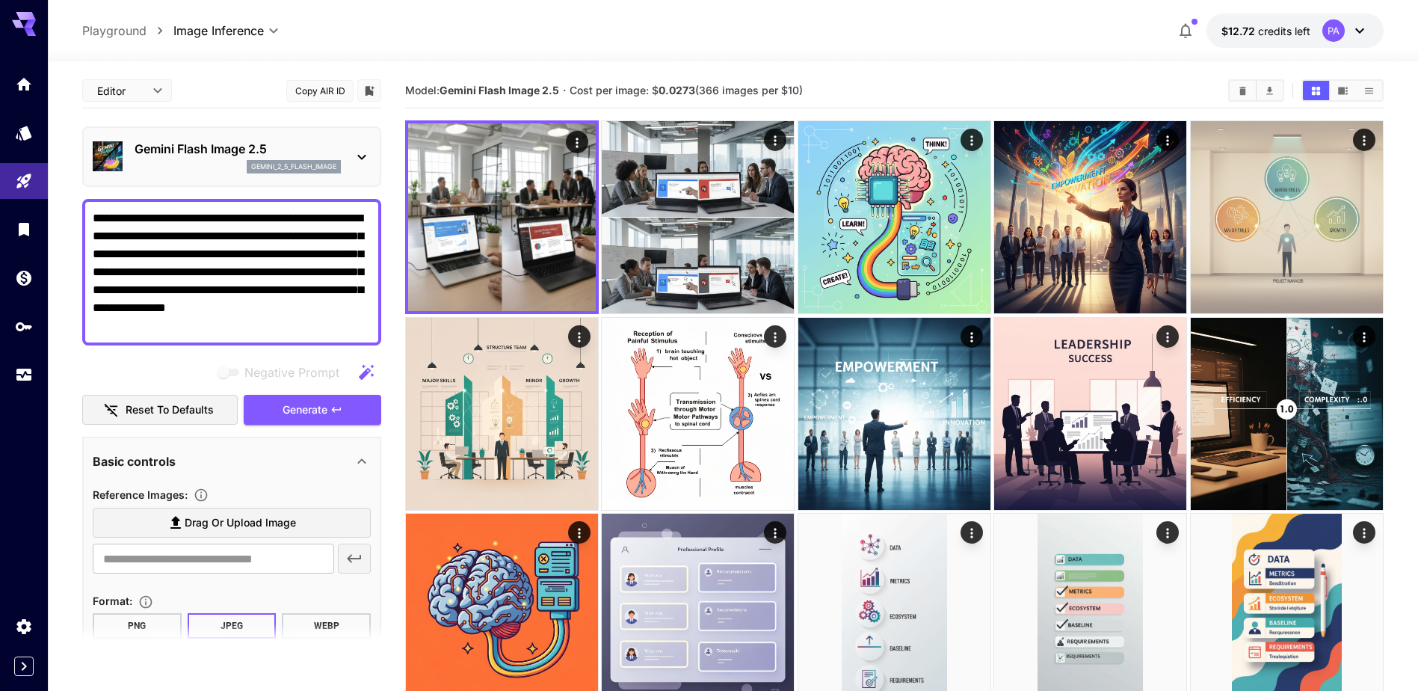
click at [364, 166] on div "Gemini Flash Image 2.5 gemini_2_5_flash_image" at bounding box center [232, 157] width 278 height 46
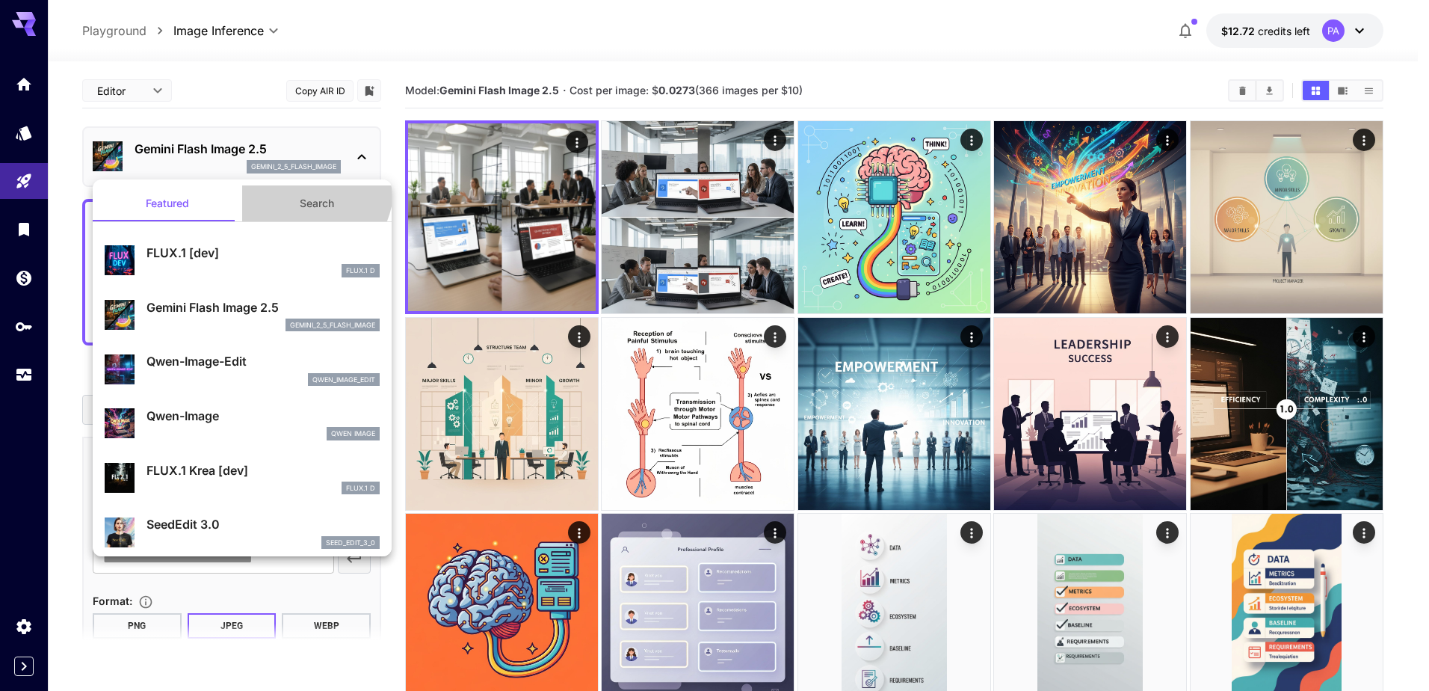
click at [290, 185] on button "Search" at bounding box center [316, 203] width 149 height 36
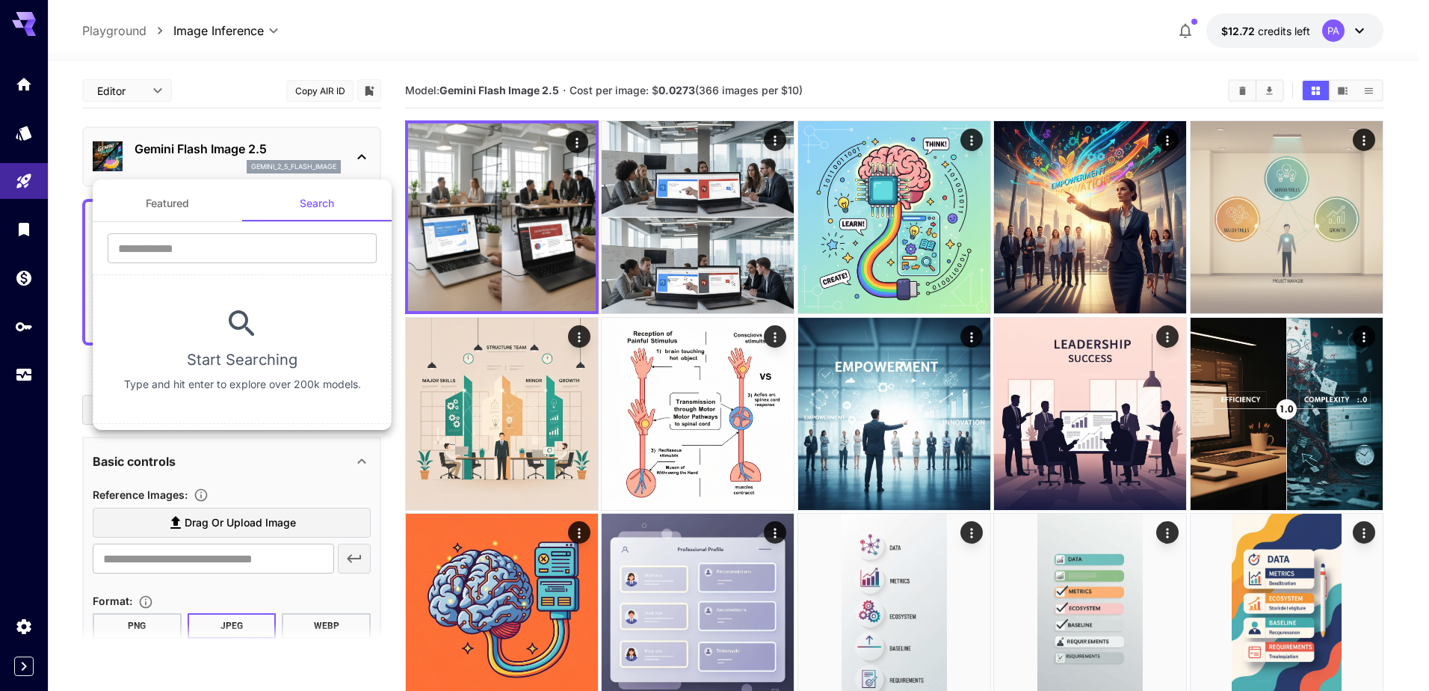
click at [212, 202] on button "Featured" at bounding box center [167, 203] width 149 height 36
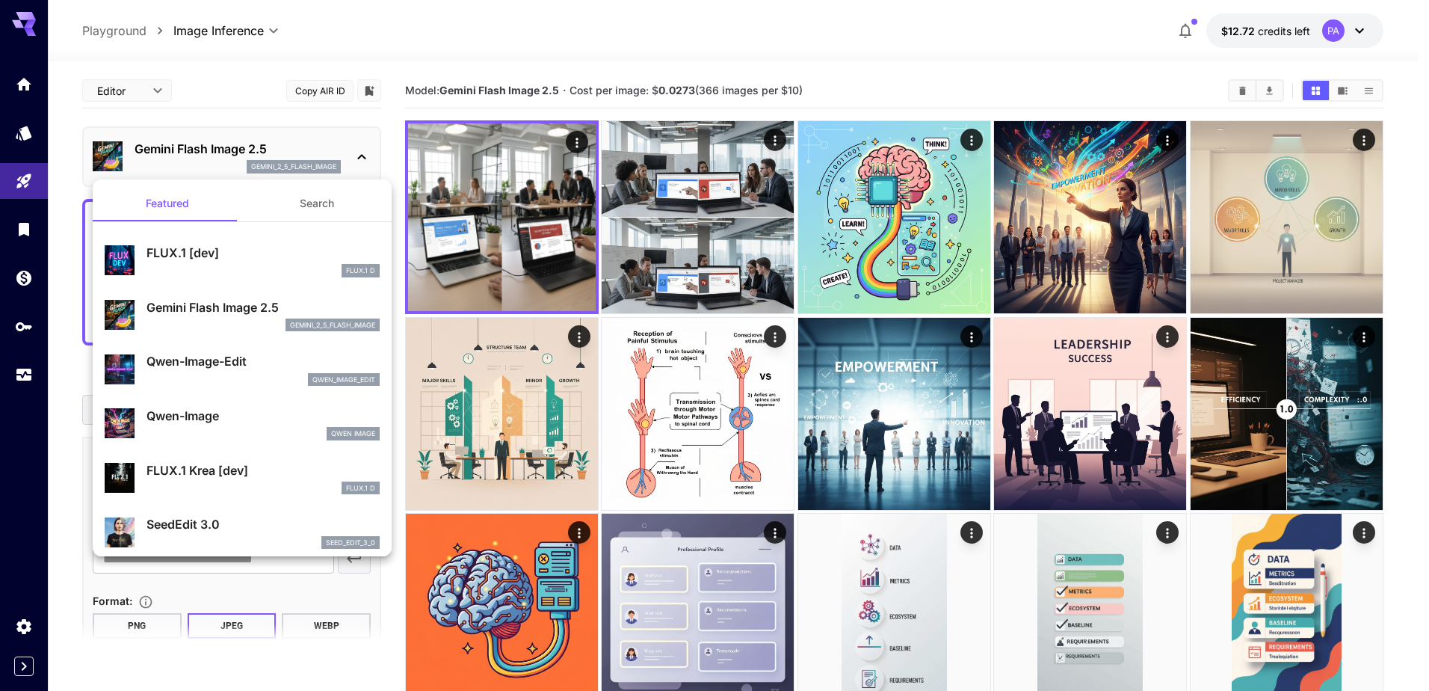
click at [215, 92] on div at bounding box center [714, 345] width 1429 height 691
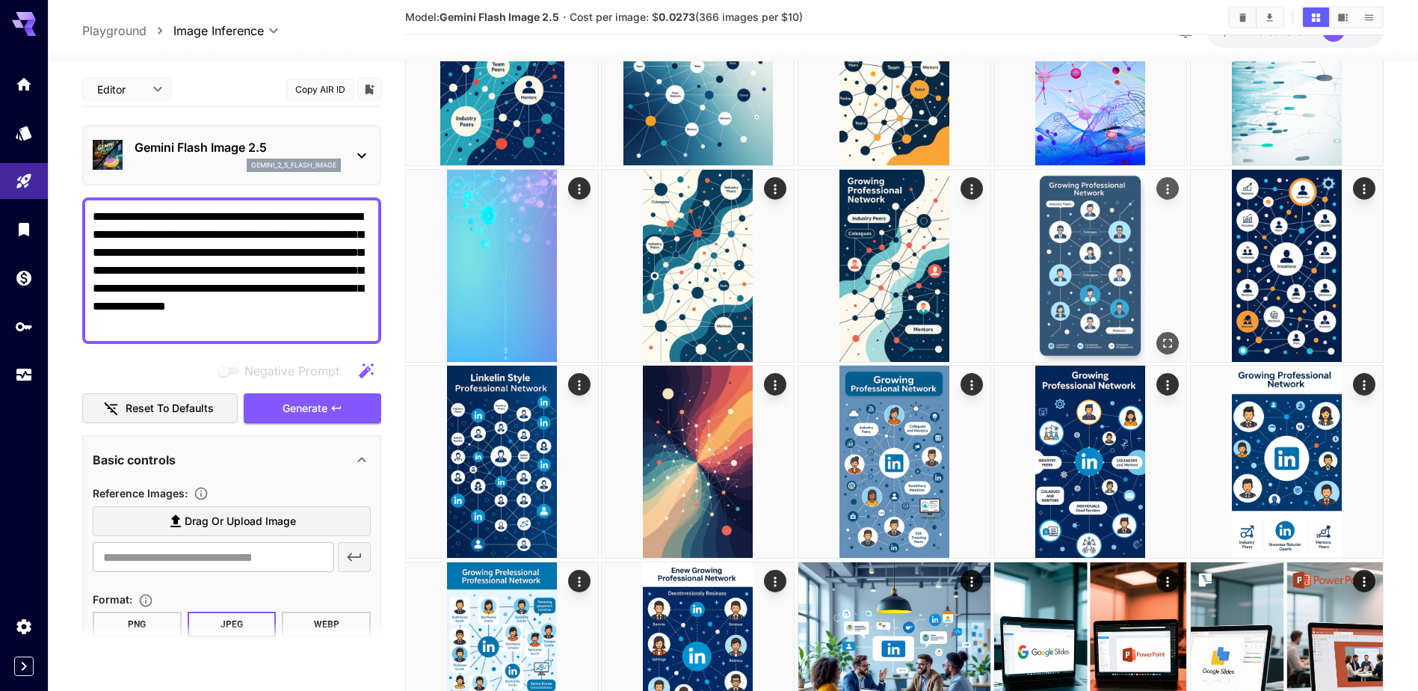
scroll to position [897, 0]
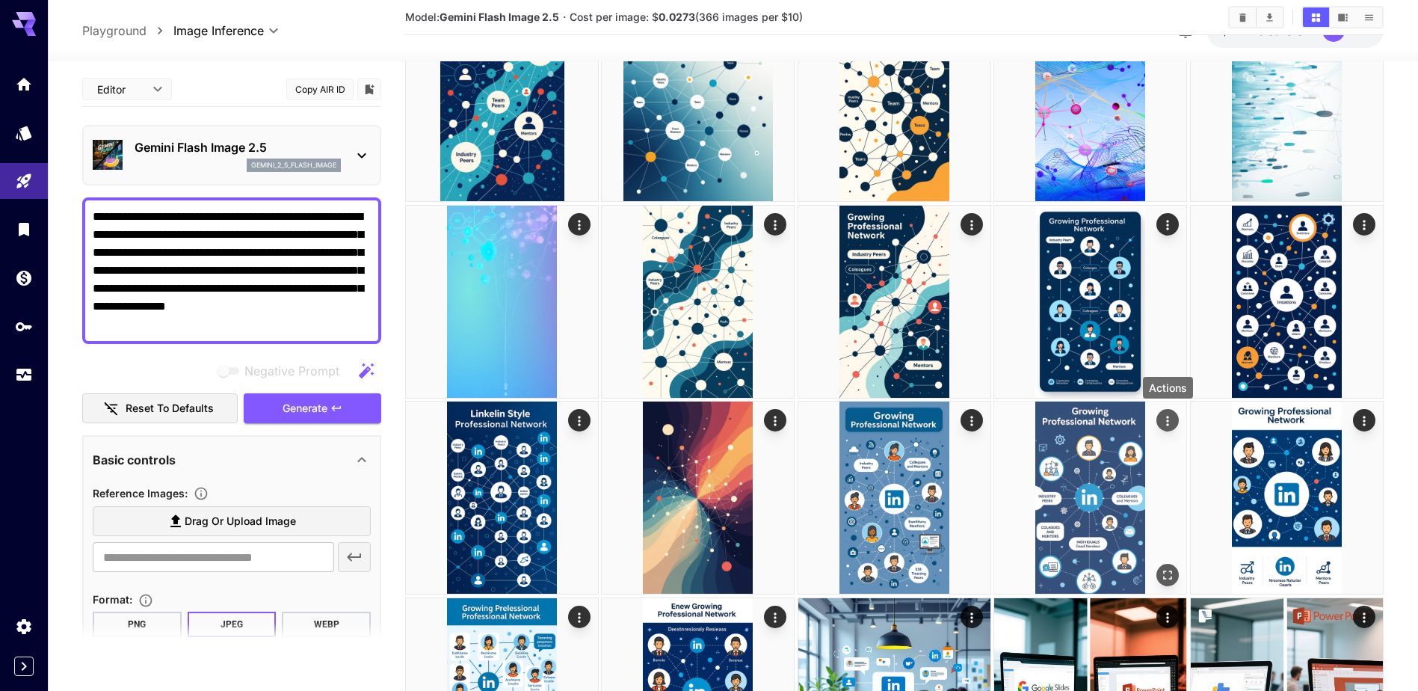
click at [1167, 428] on div "Actions" at bounding box center [1168, 420] width 15 height 18
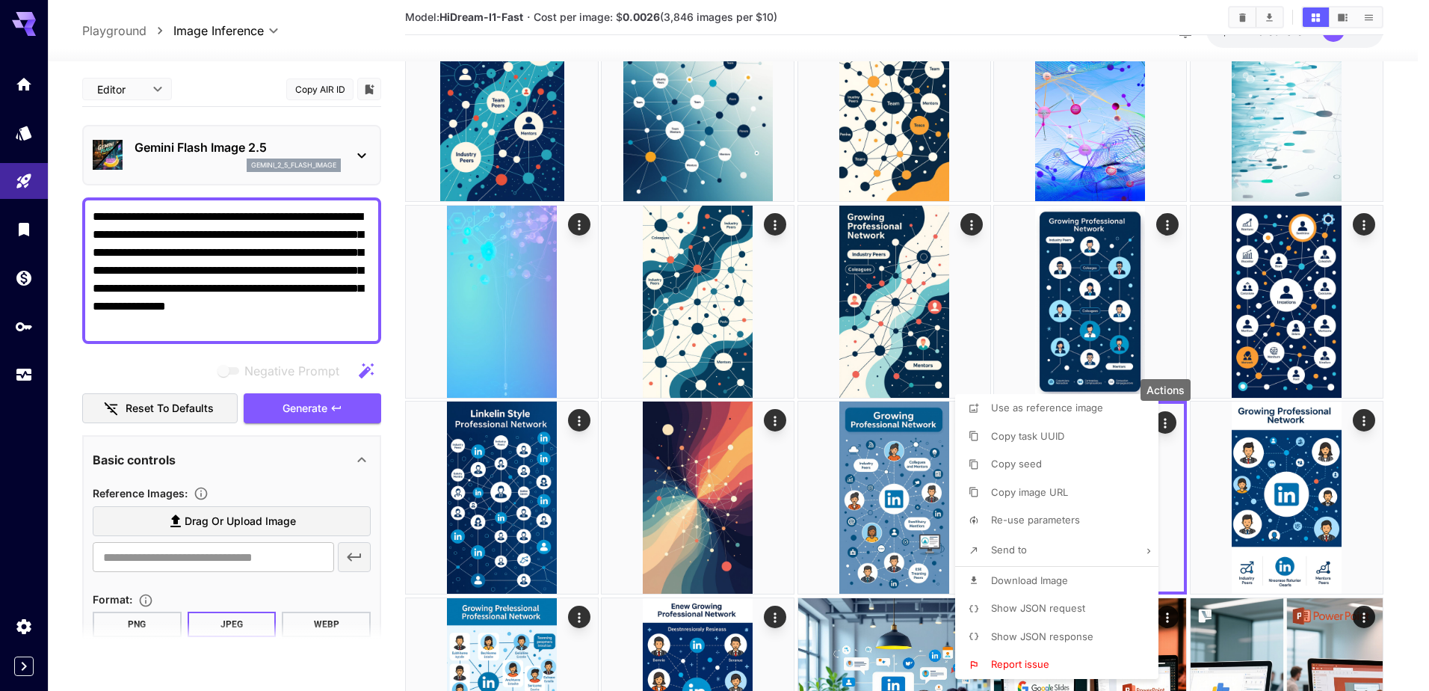
click at [776, 509] on div at bounding box center [714, 345] width 1429 height 691
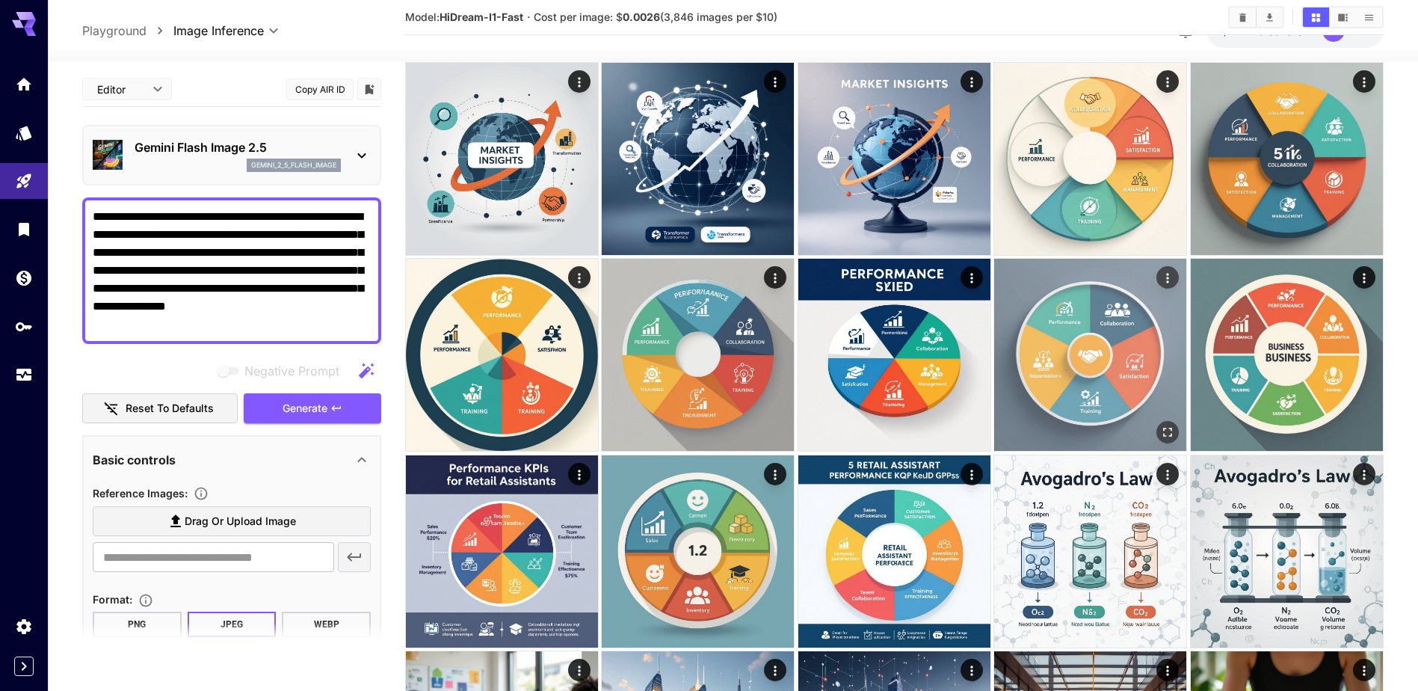
scroll to position [2453, 0]
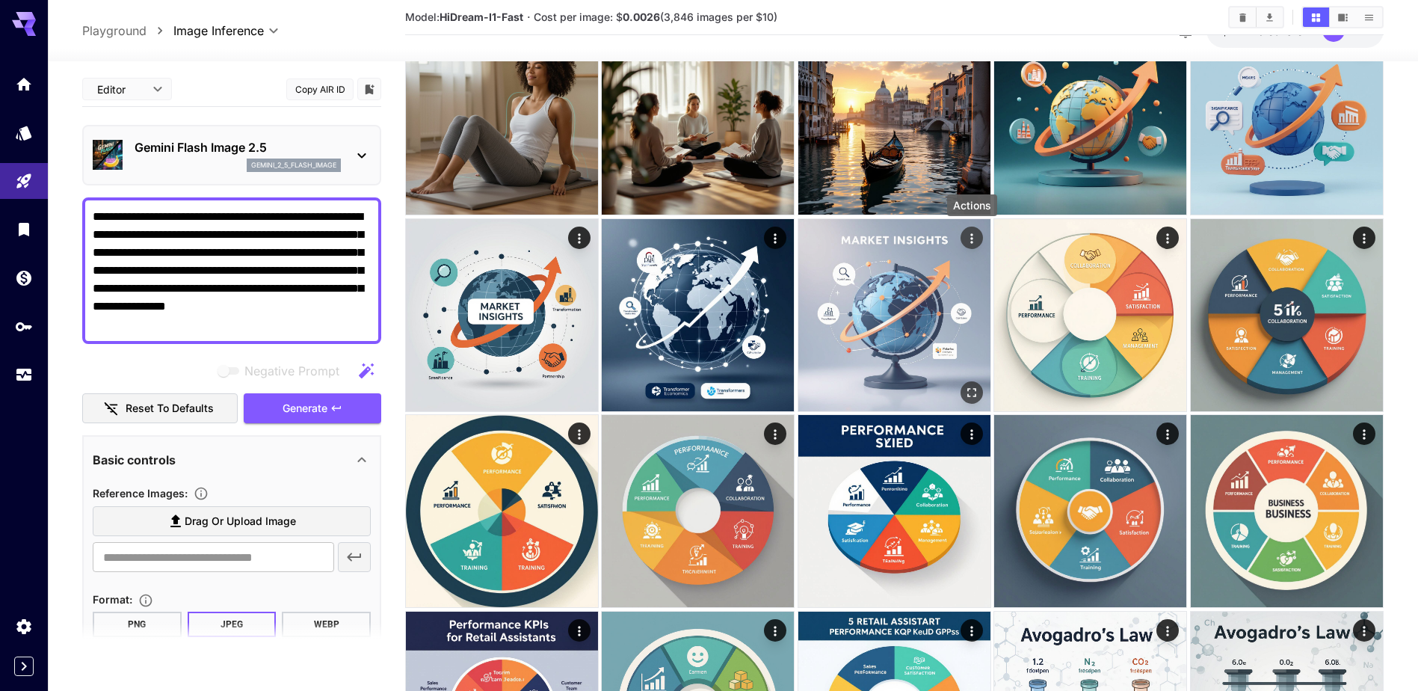
click at [971, 238] on icon "Actions" at bounding box center [971, 238] width 2 height 10
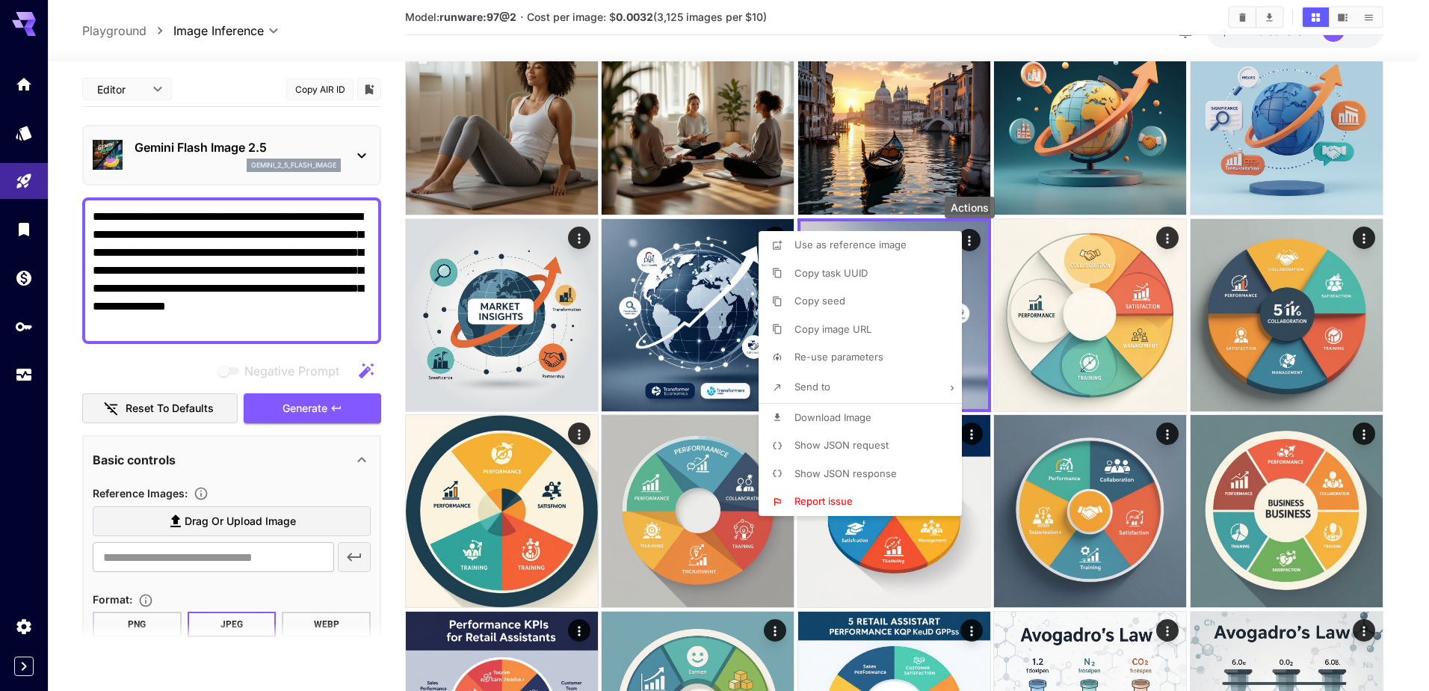
click at [853, 360] on span "Re-use parameters" at bounding box center [839, 357] width 89 height 12
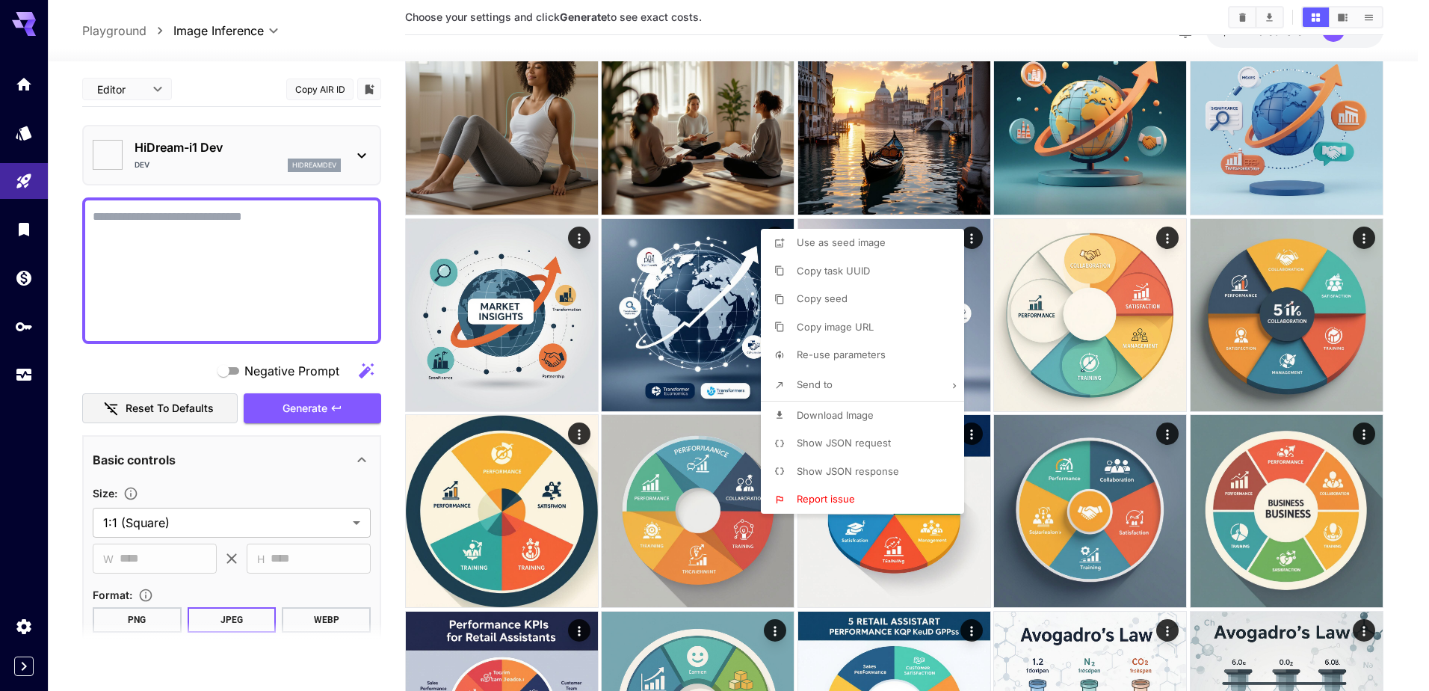
type input "**********"
type textarea "**********"
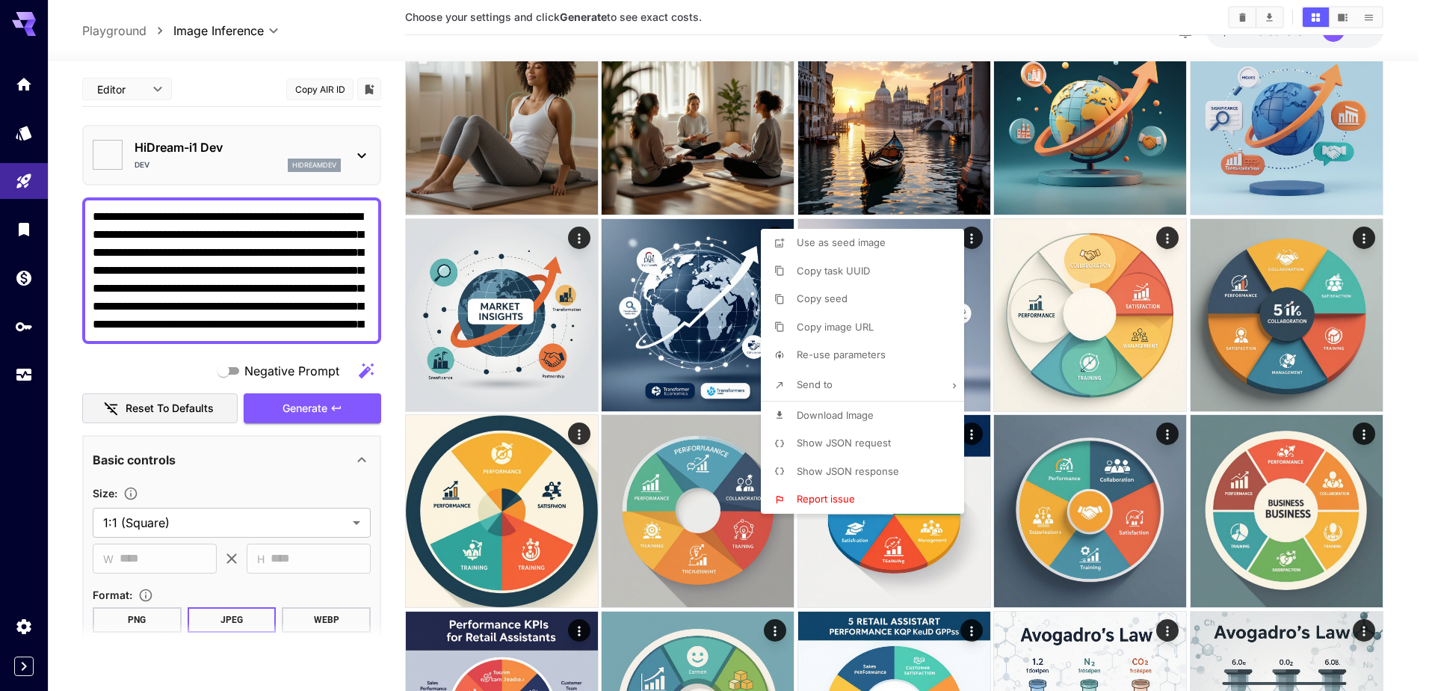
type input "*******"
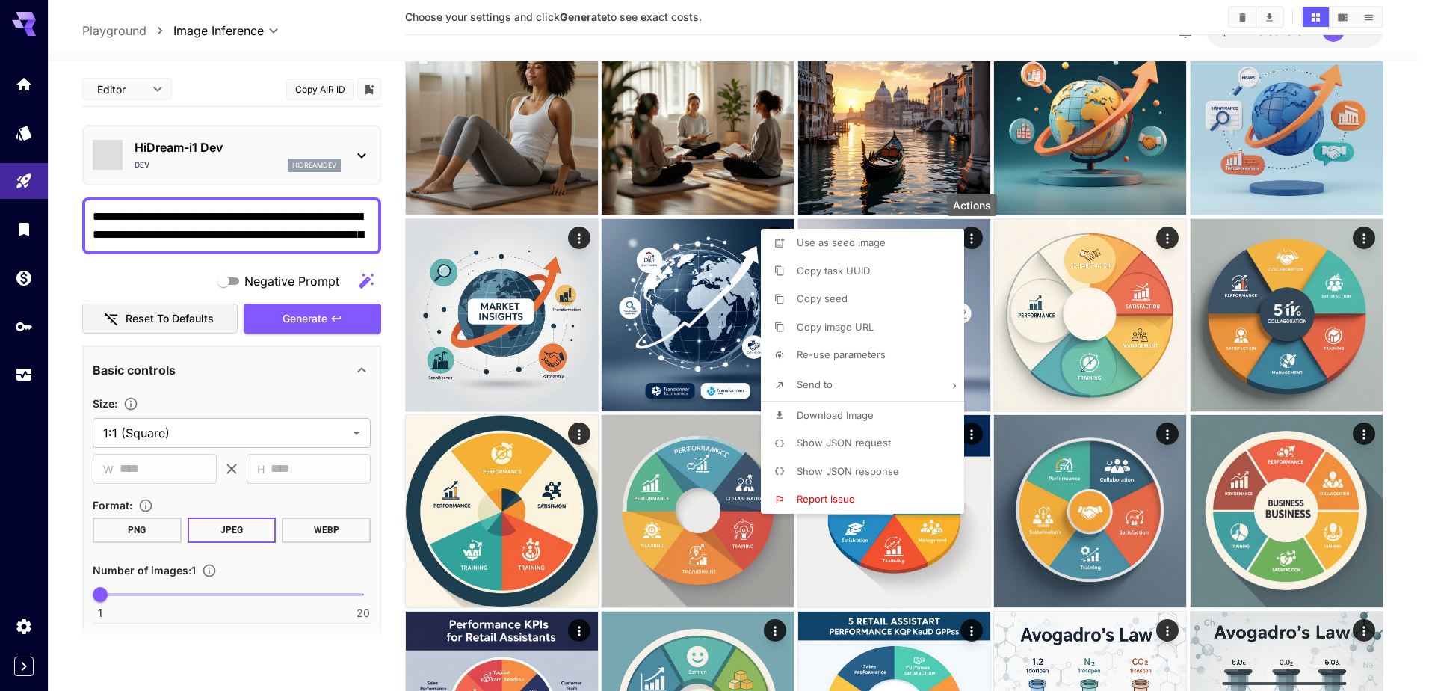
click at [268, 258] on div at bounding box center [714, 345] width 1429 height 691
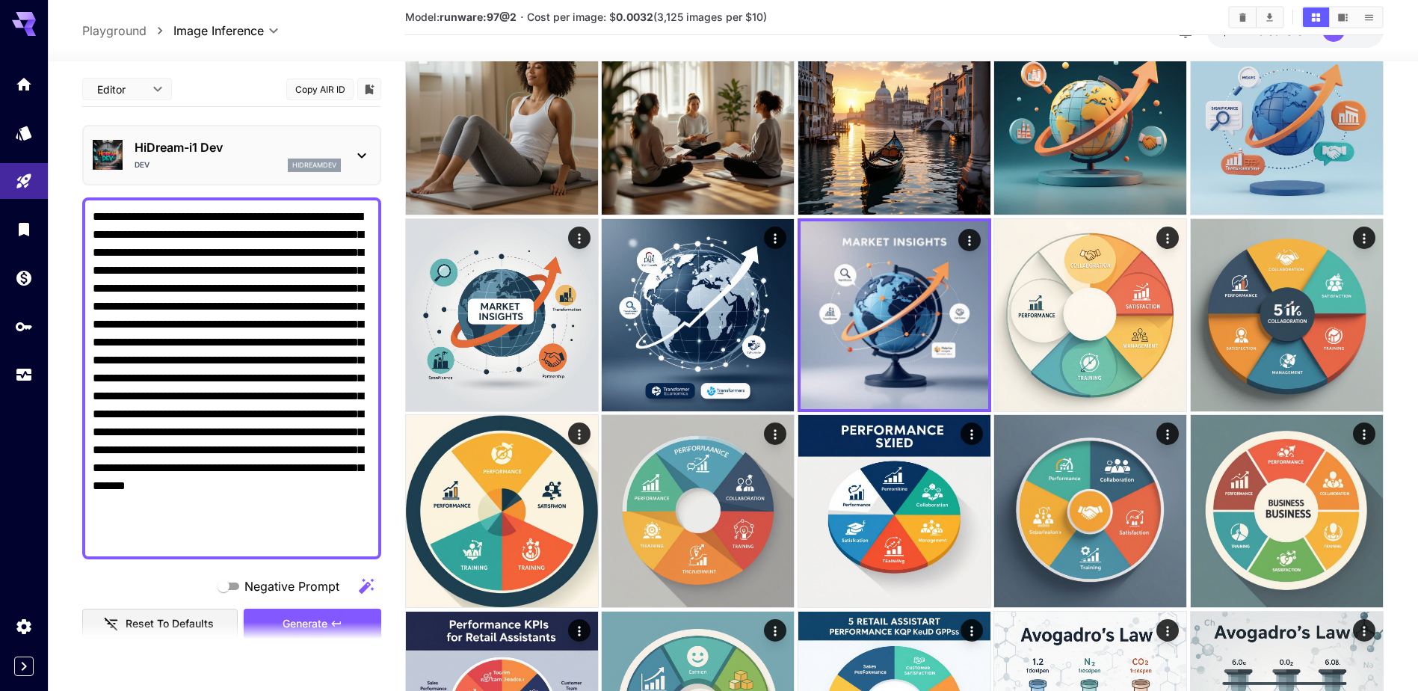
click at [268, 289] on textarea "**********" at bounding box center [232, 378] width 278 height 341
